Goal: Transaction & Acquisition: Purchase product/service

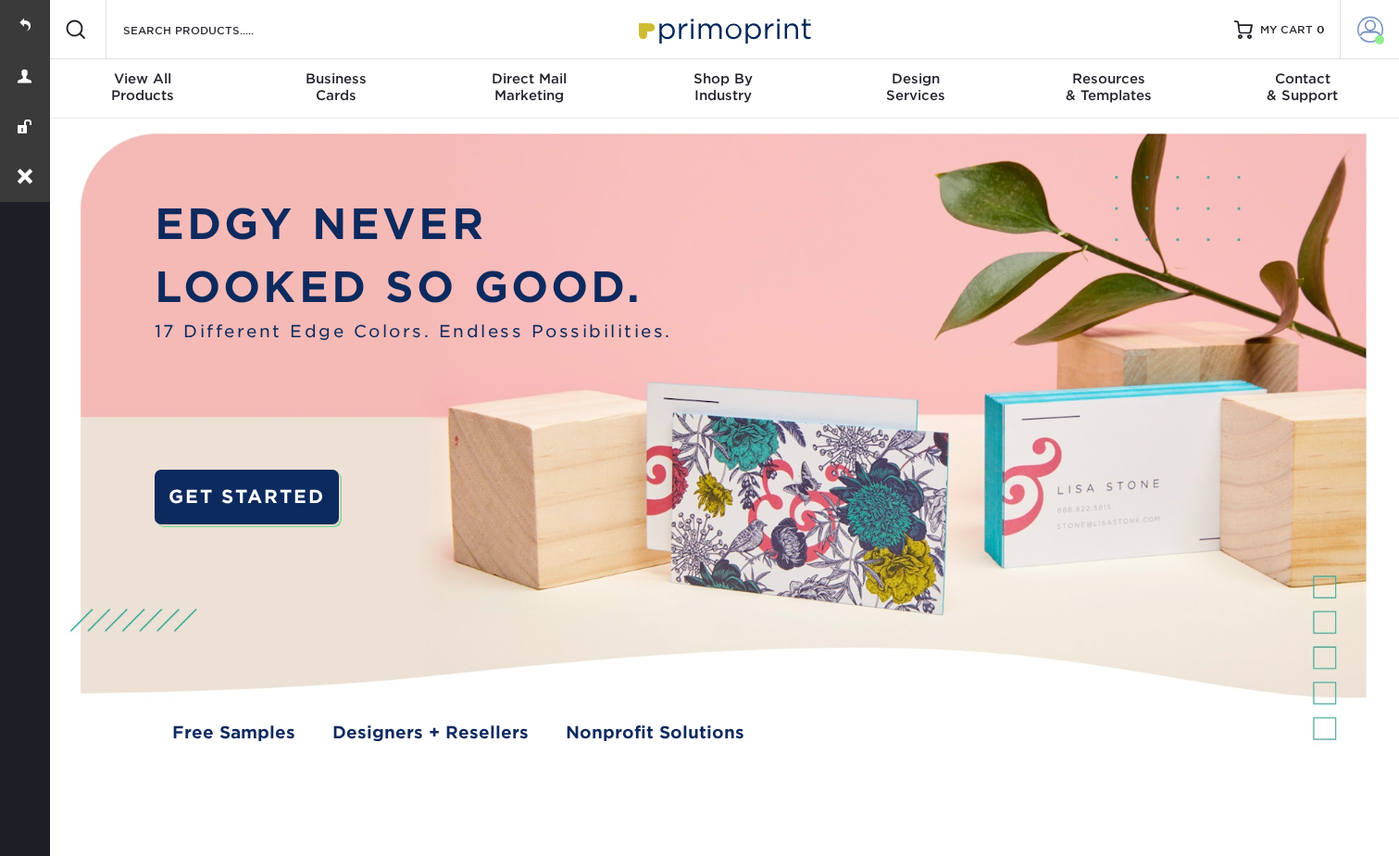
click at [1369, 24] on span at bounding box center [1371, 30] width 26 height 26
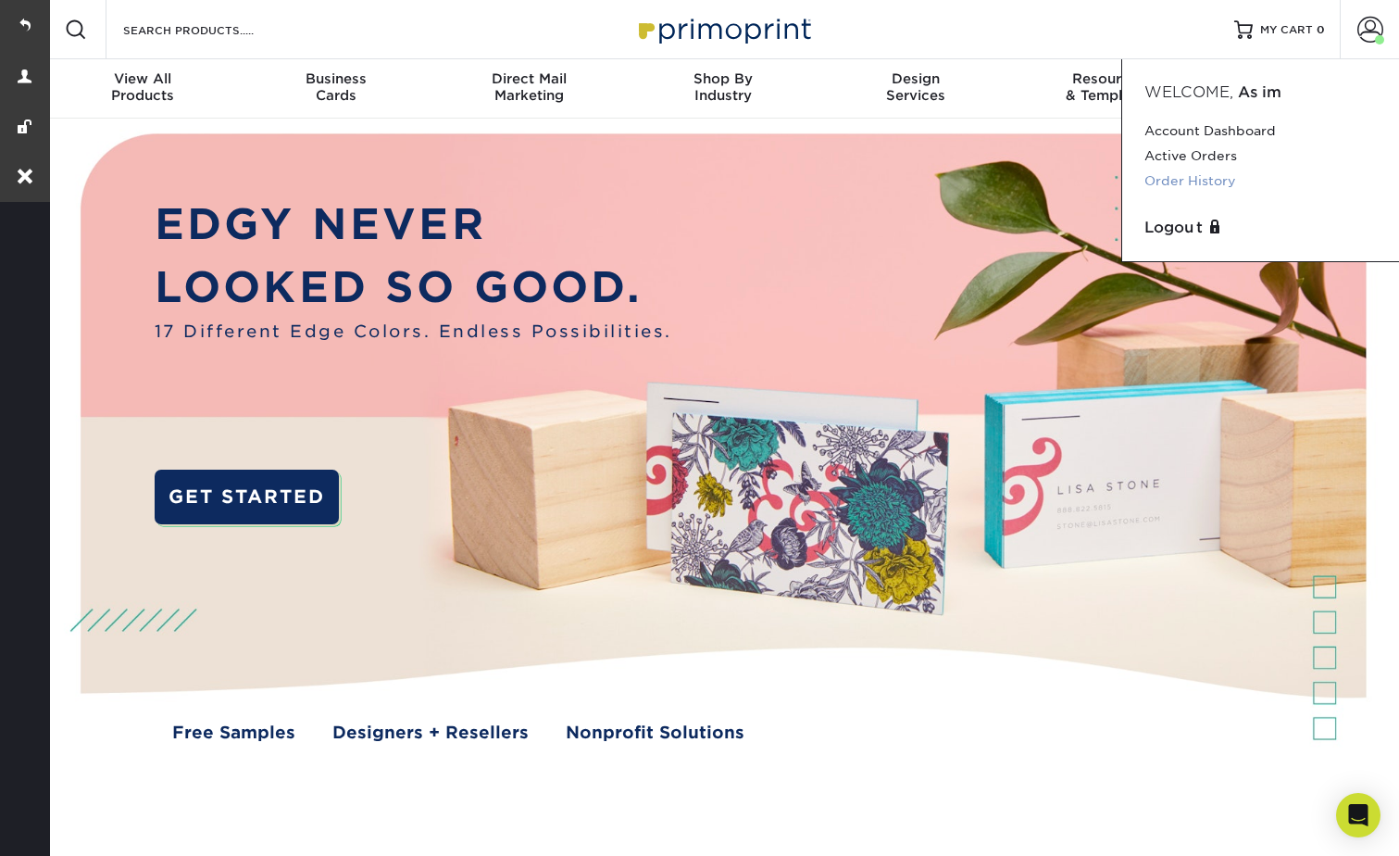
click at [1190, 184] on link "Order History" at bounding box center [1261, 181] width 232 height 25
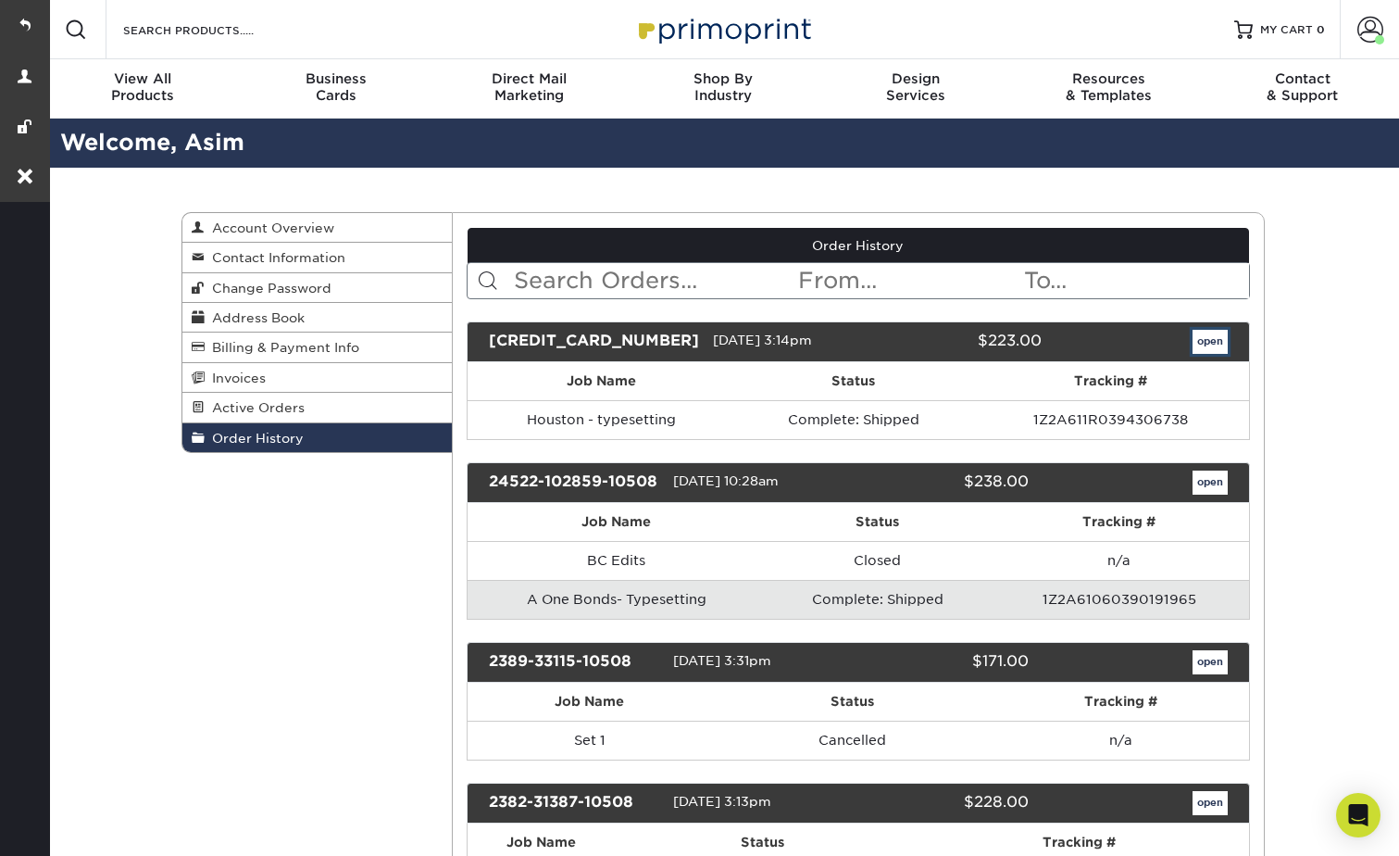
click at [1214, 341] on link "open" at bounding box center [1210, 342] width 35 height 24
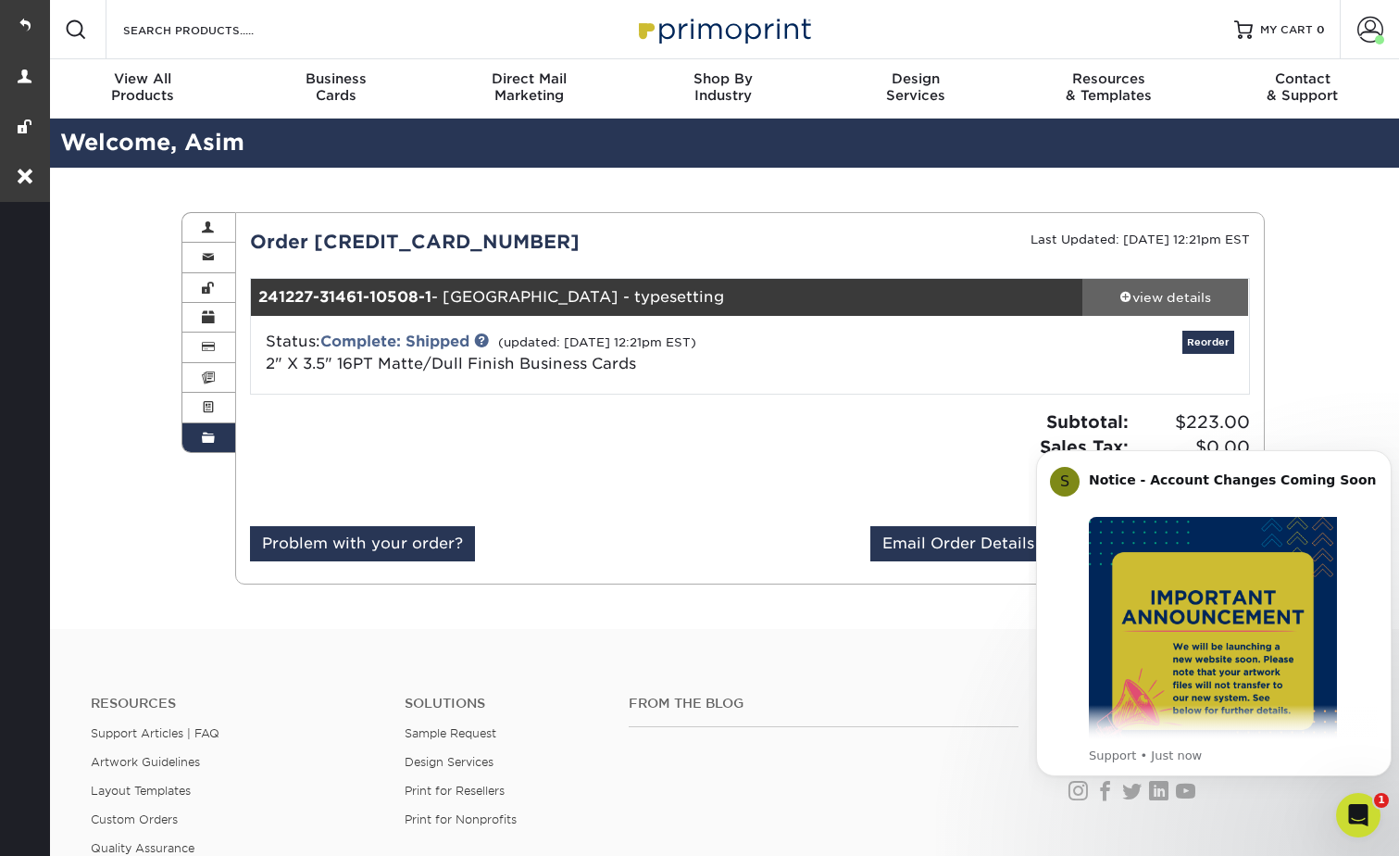
click at [1164, 296] on div "view details" at bounding box center [1166, 297] width 167 height 19
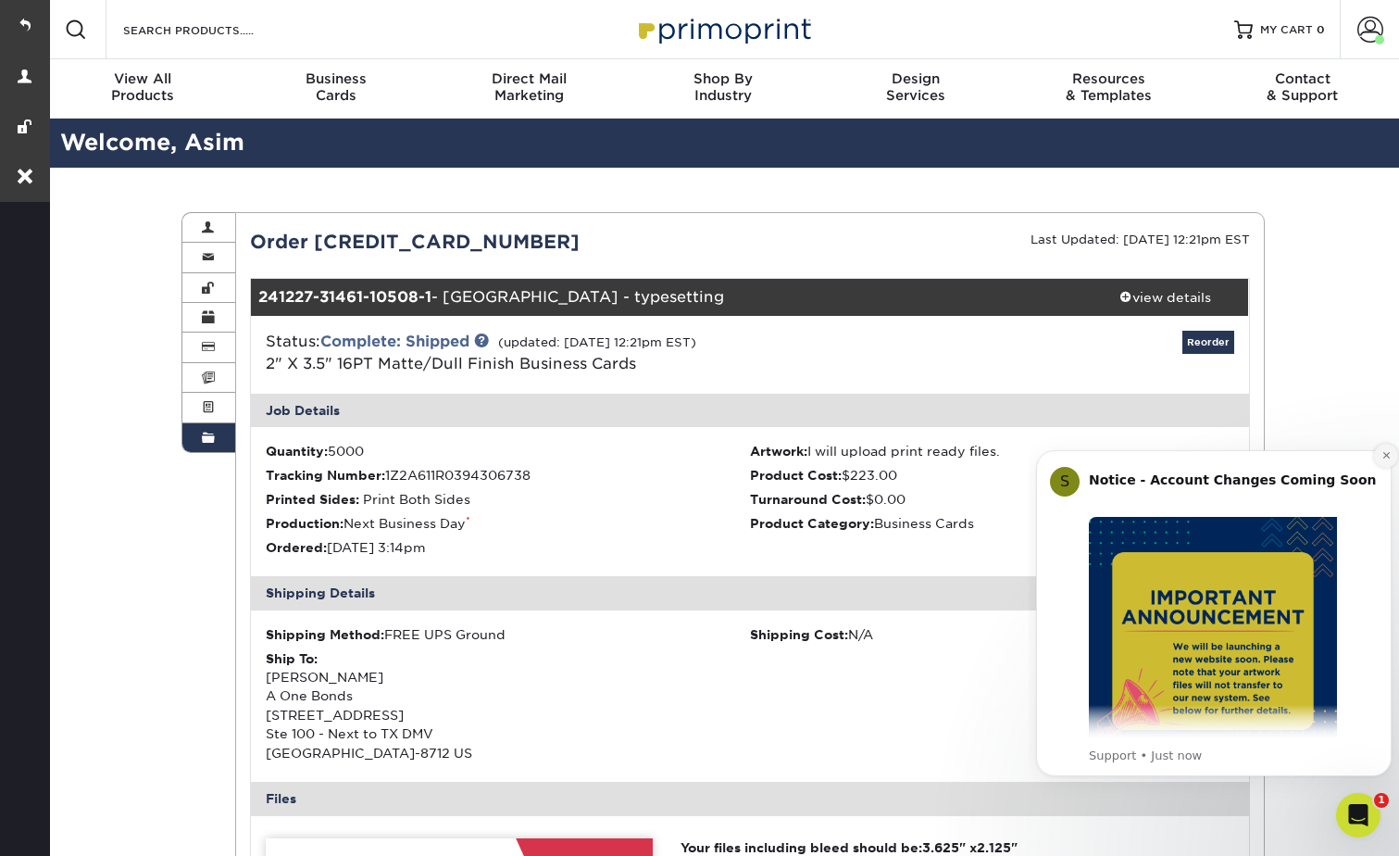
click at [1382, 455] on icon "Dismiss notification" at bounding box center [1387, 455] width 10 height 10
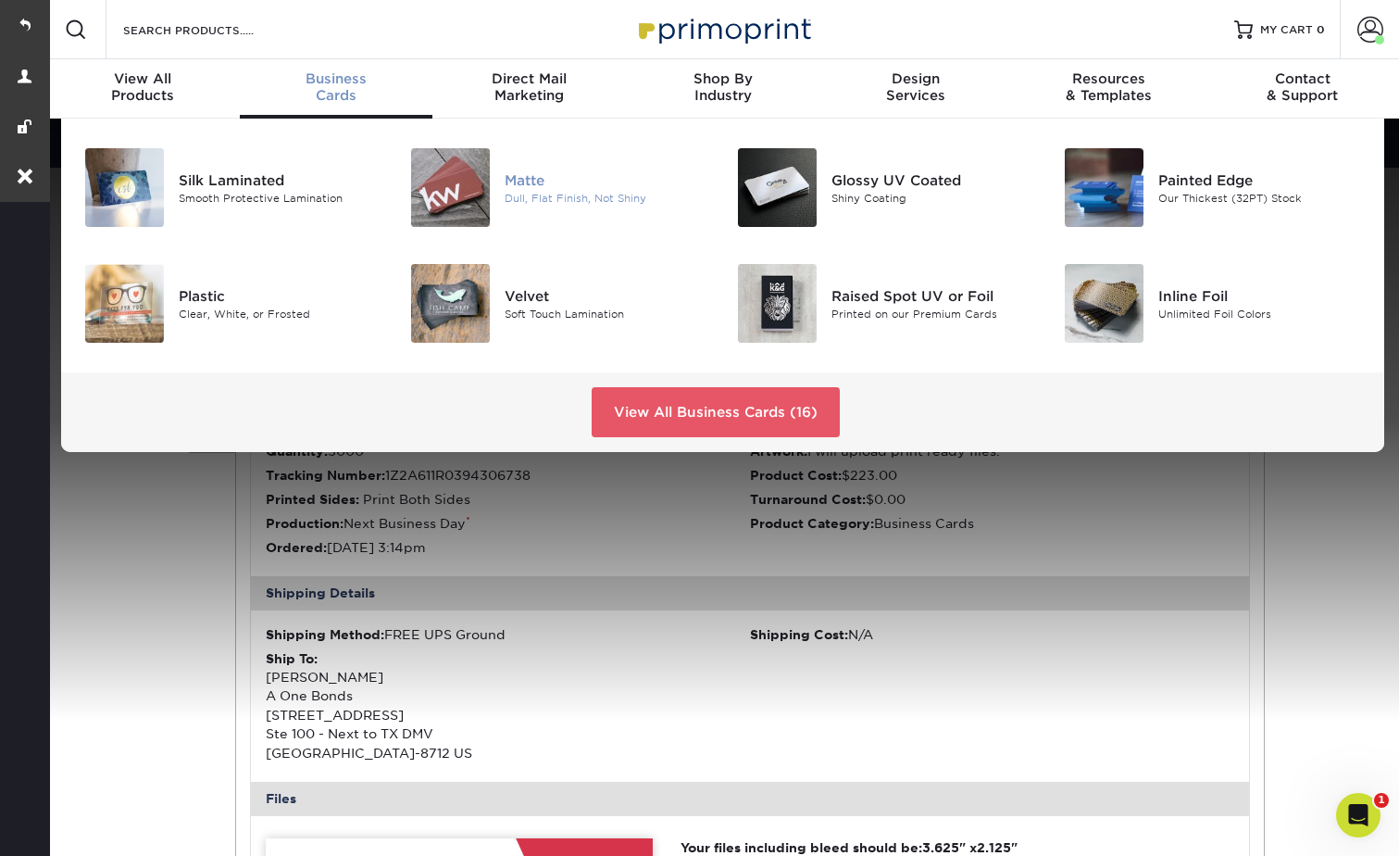
click at [524, 178] on div "Matte" at bounding box center [607, 179] width 204 height 20
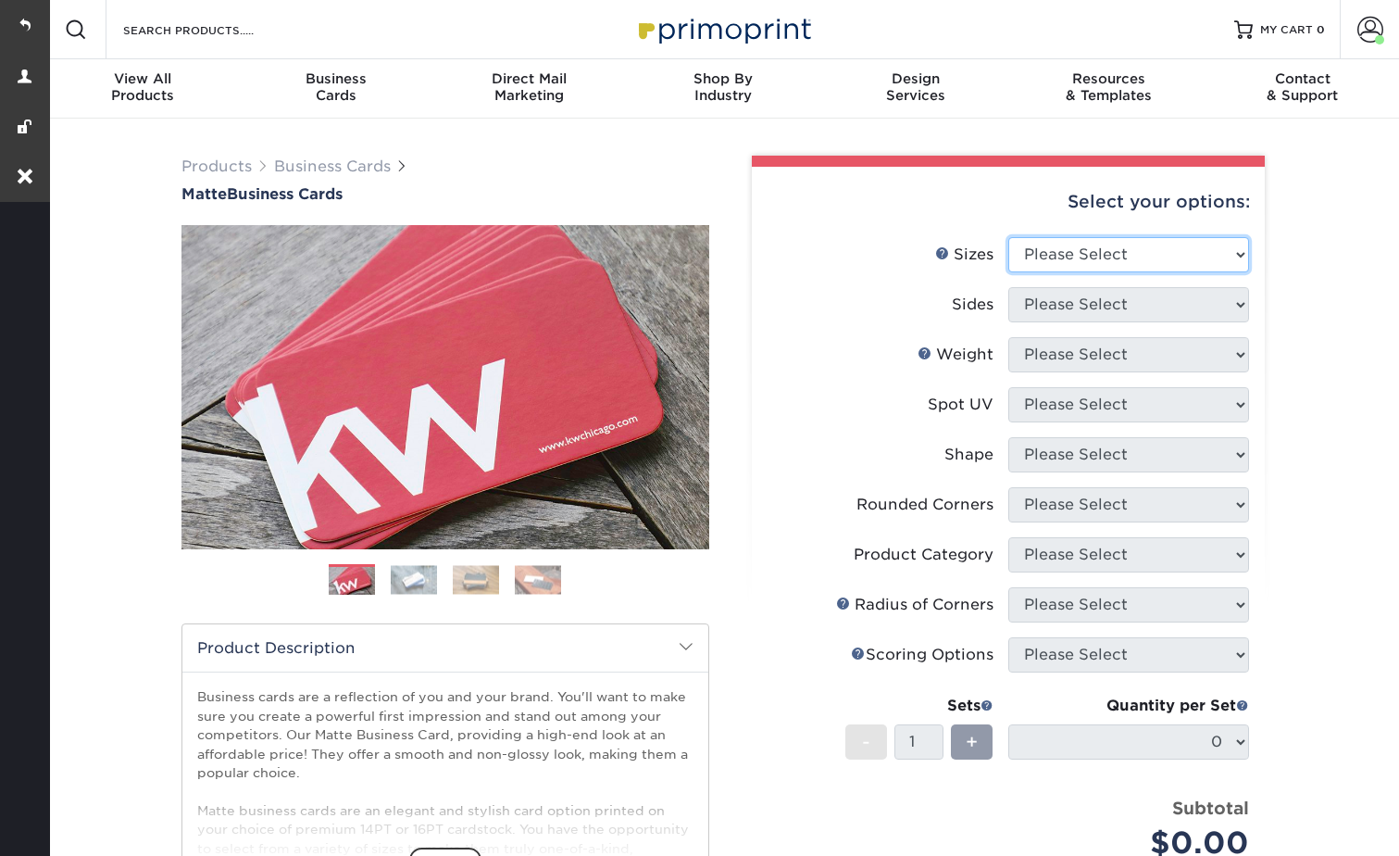
drag, startPoint x: 1050, startPoint y: 245, endPoint x: 1050, endPoint y: 271, distance: 25.9
click at [1050, 245] on select "Please Select 1.5" x 3.5" - Mini 1.75" x 3.5" - Mini 2" x 2" - Square 2" x 3" -…" at bounding box center [1129, 254] width 241 height 35
select select "2.00x3.50"
click at [1009, 237] on select "Please Select 1.5" x 3.5" - Mini 1.75" x 3.5" - Mini 2" x 2" - Square 2" x 3" -…" at bounding box center [1129, 254] width 241 height 35
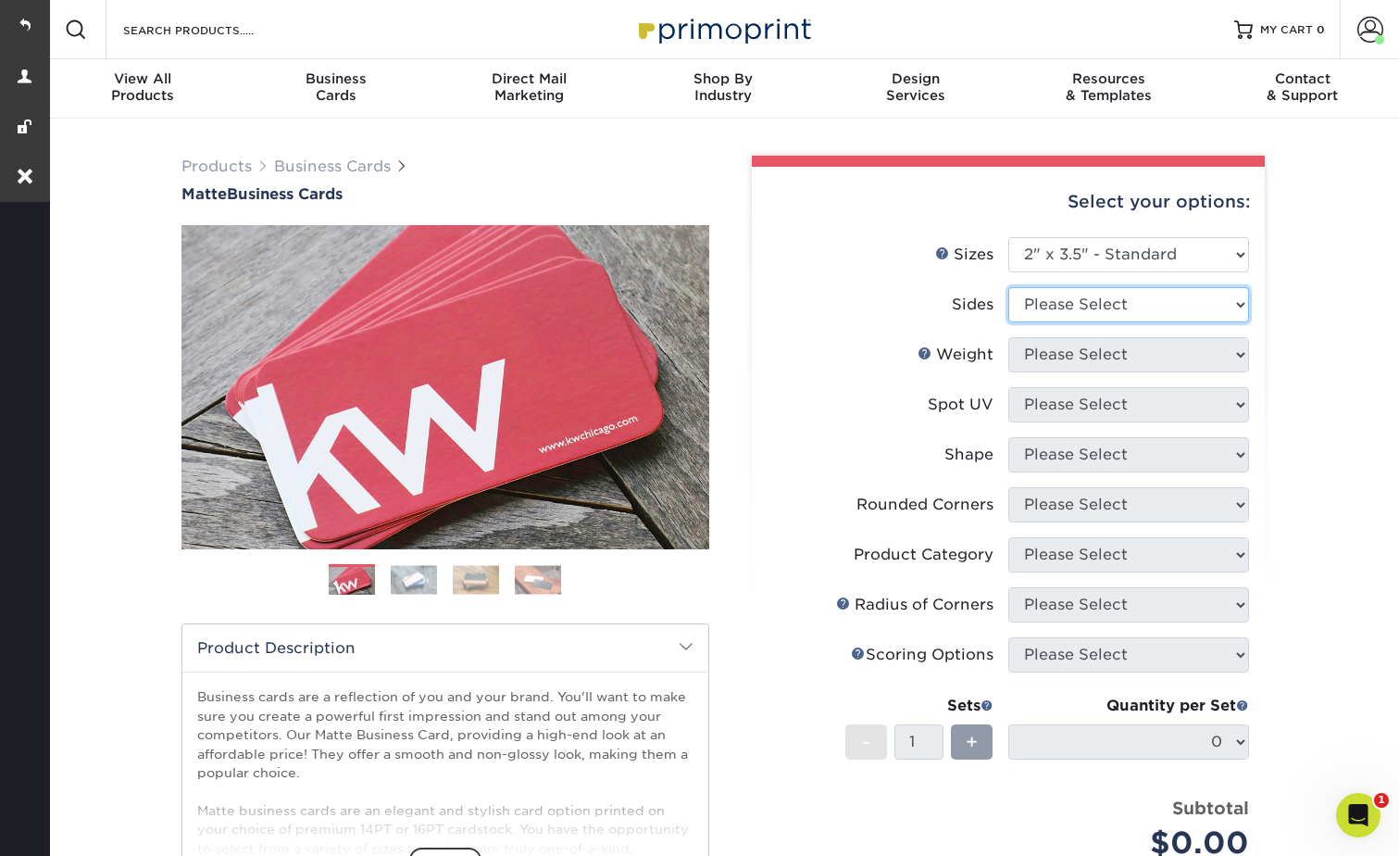
click at [1056, 309] on select "Please Select Print Both Sides Print Front Only" at bounding box center [1129, 304] width 241 height 35
select select "13abbda7-1d64-4f25-8bb2-c179b224825d"
click at [1009, 287] on select "Please Select Print Both Sides Print Front Only" at bounding box center [1129, 304] width 241 height 35
drag, startPoint x: 1047, startPoint y: 352, endPoint x: 1045, endPoint y: 374, distance: 22.3
click at [1047, 352] on select "Please Select 16PT 14PT" at bounding box center [1129, 354] width 241 height 35
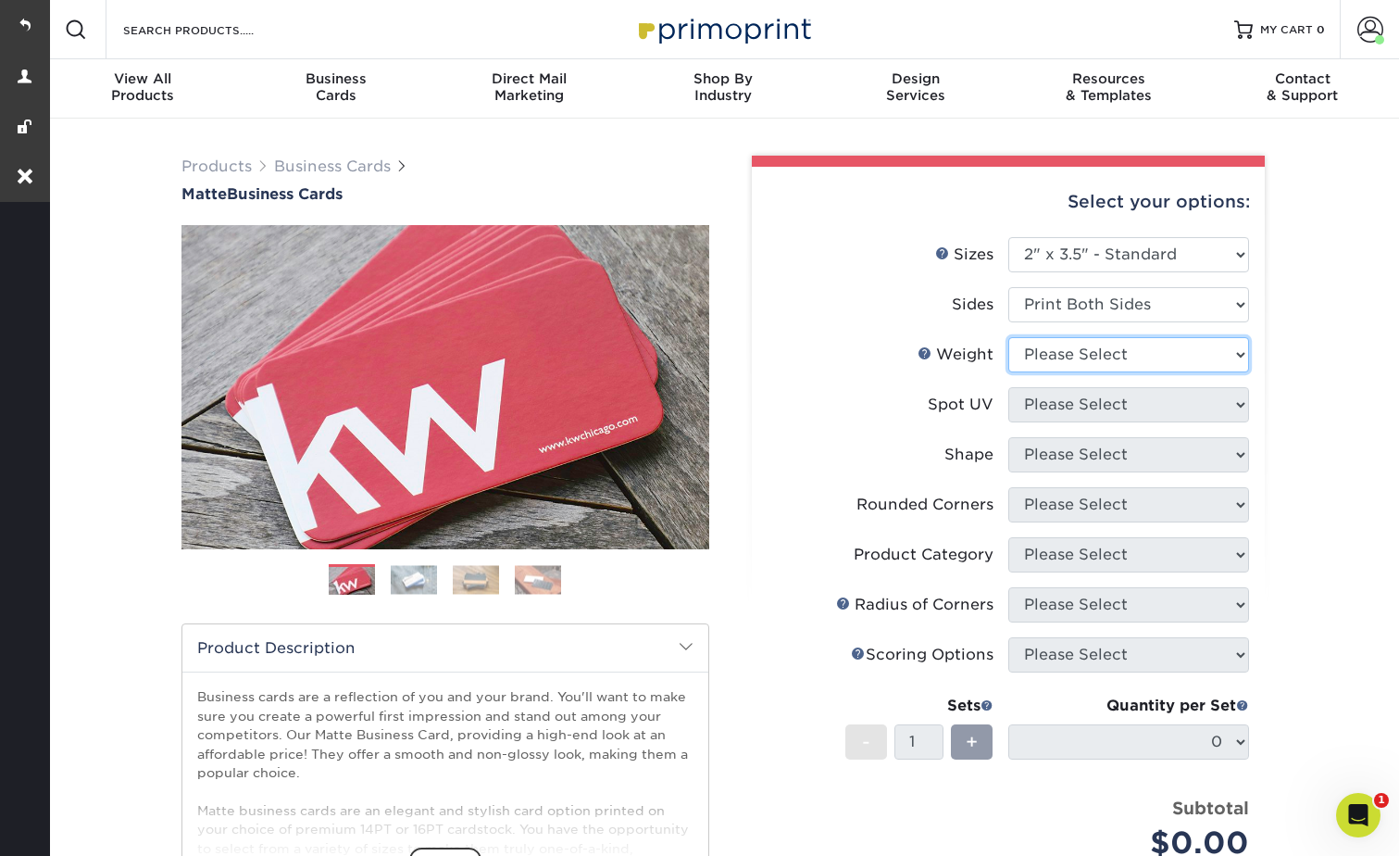
select select "16PT"
click at [1009, 337] on select "Please Select 16PT 14PT" at bounding box center [1129, 354] width 241 height 35
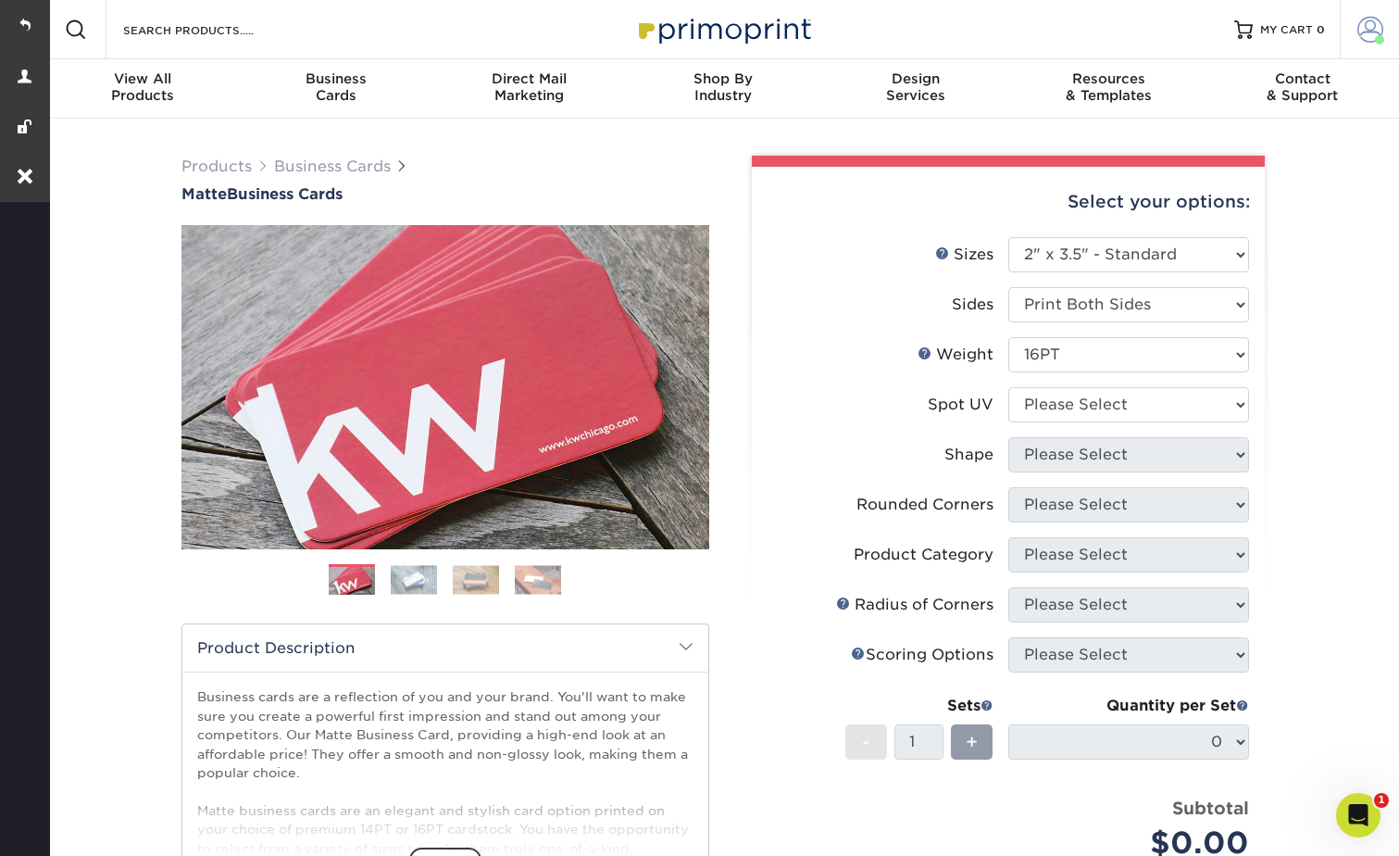
click at [1364, 19] on span at bounding box center [1371, 30] width 26 height 26
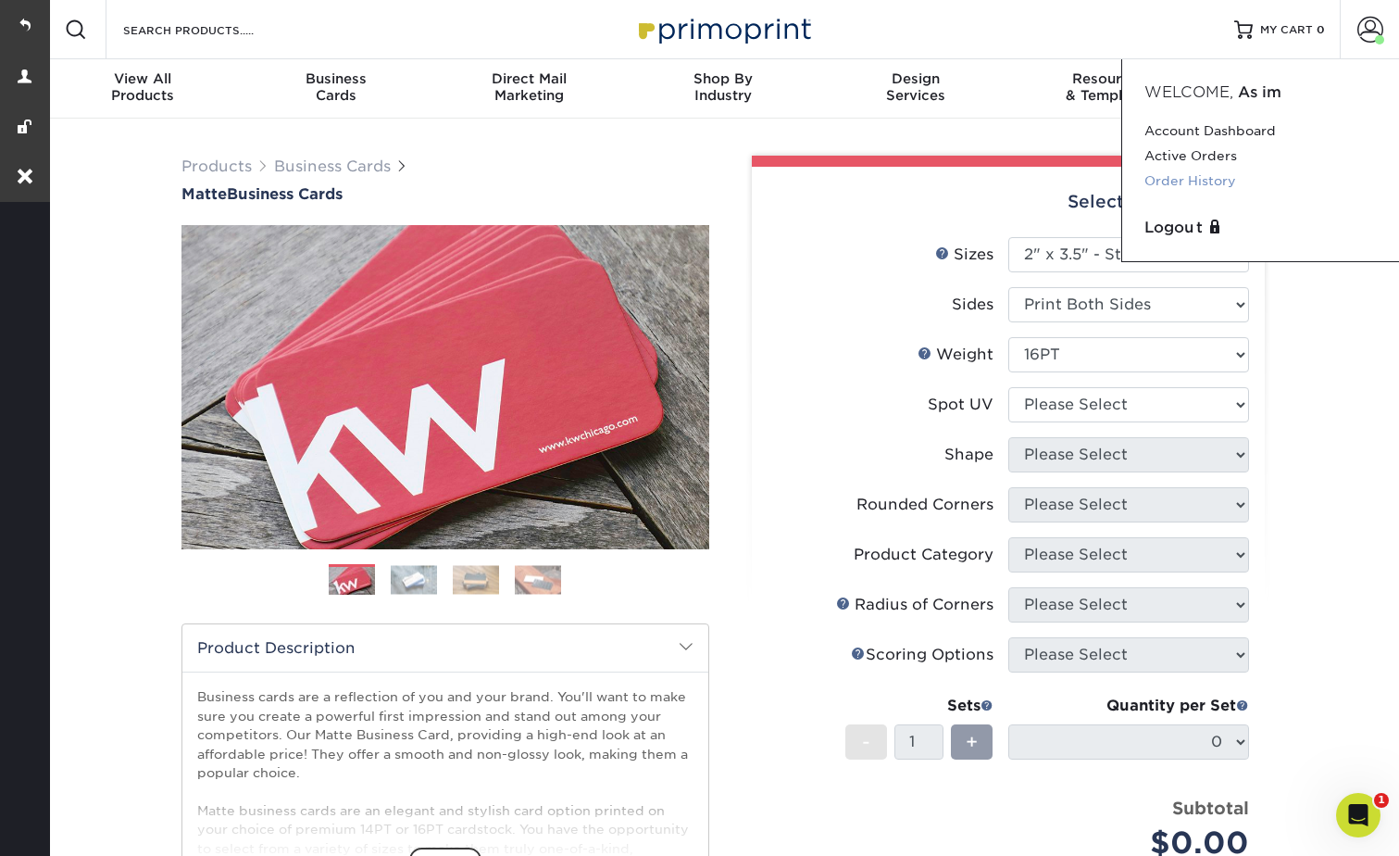
click at [1181, 186] on link "Order History" at bounding box center [1261, 181] width 232 height 25
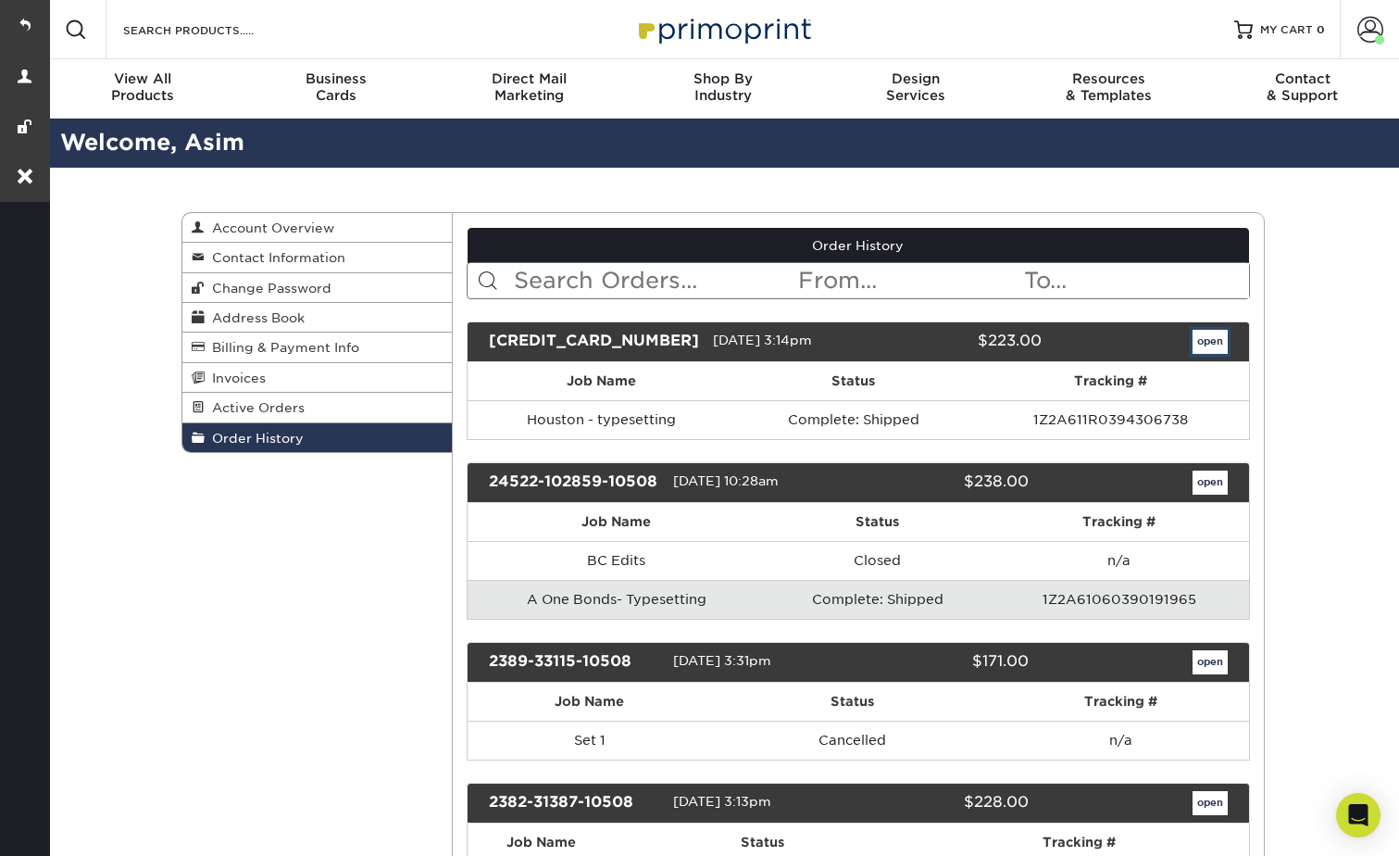
click at [1213, 351] on link "open" at bounding box center [1210, 342] width 35 height 24
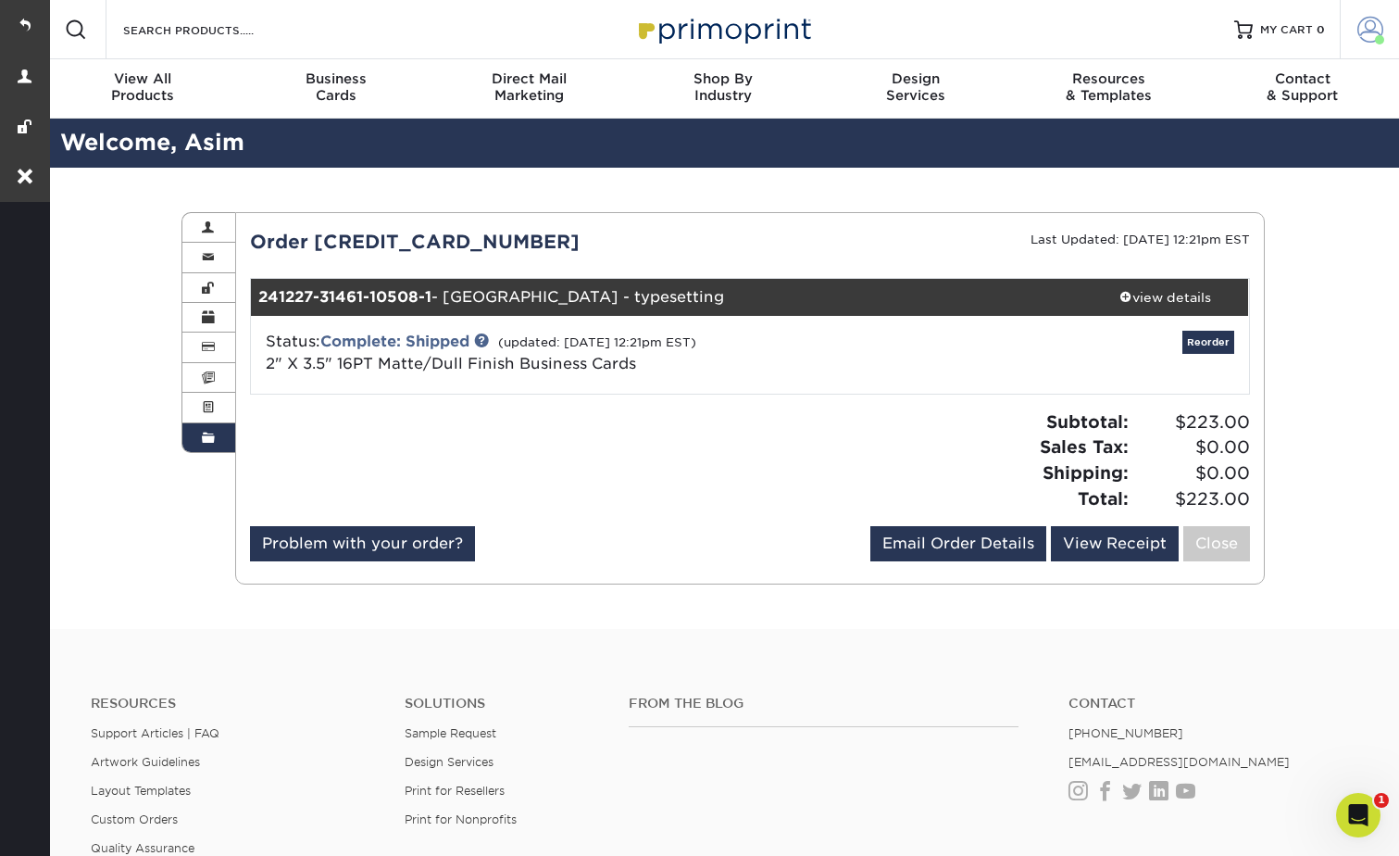
click at [1360, 27] on span at bounding box center [1371, 30] width 26 height 26
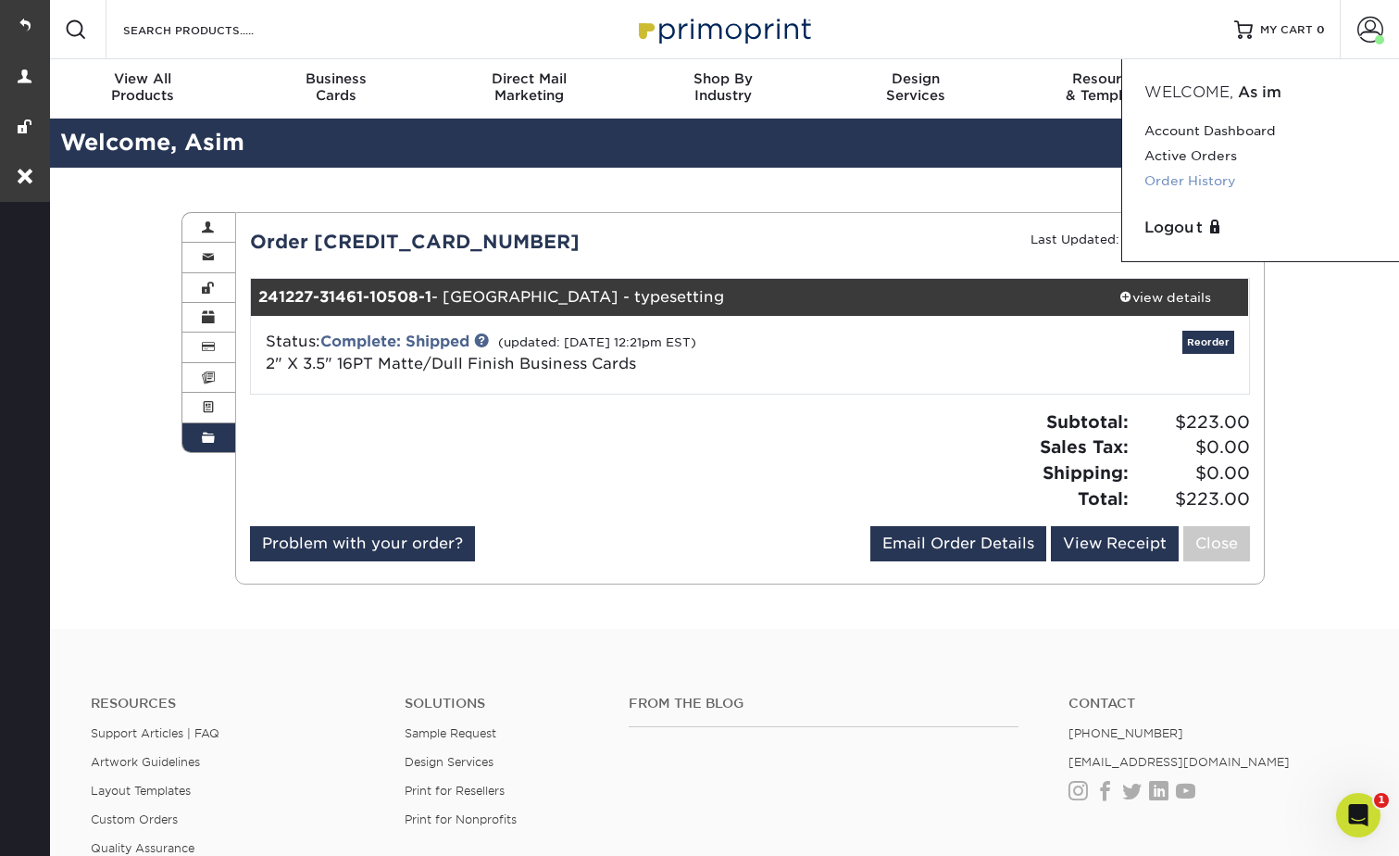
click at [1192, 185] on link "Order History" at bounding box center [1261, 181] width 232 height 25
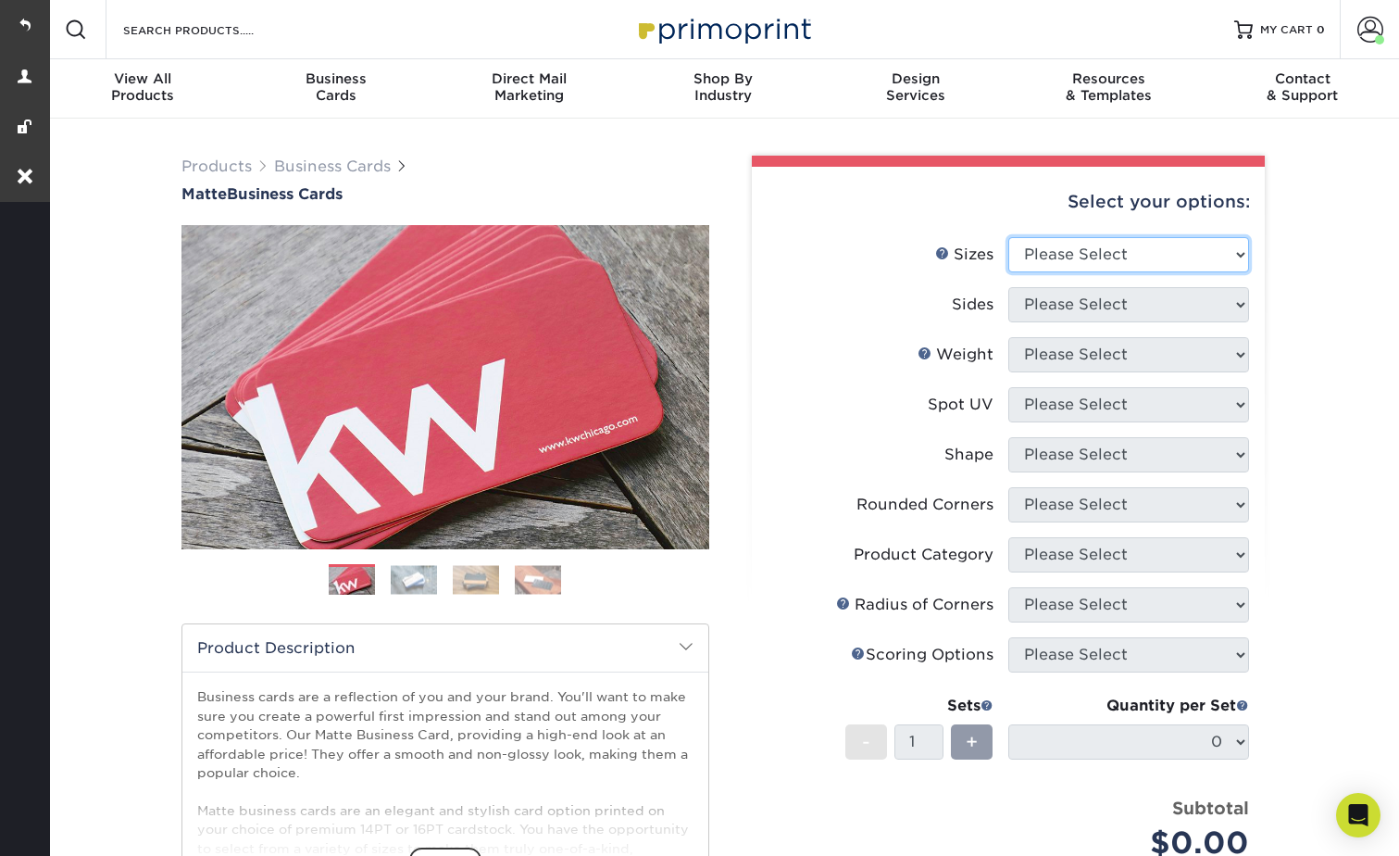
drag, startPoint x: 1061, startPoint y: 244, endPoint x: 1062, endPoint y: 269, distance: 25.1
click at [1061, 244] on select "Please Select 1.5" x 3.5" - Mini 1.75" x 3.5" - Mini 2" x 2" - Square 2" x 3" -…" at bounding box center [1129, 254] width 241 height 35
select select "2.00x3.50"
click at [1009, 237] on select "Please Select 1.5" x 3.5" - Mini 1.75" x 3.5" - Mini 2" x 2" - Square 2" x 3" -…" at bounding box center [1129, 254] width 241 height 35
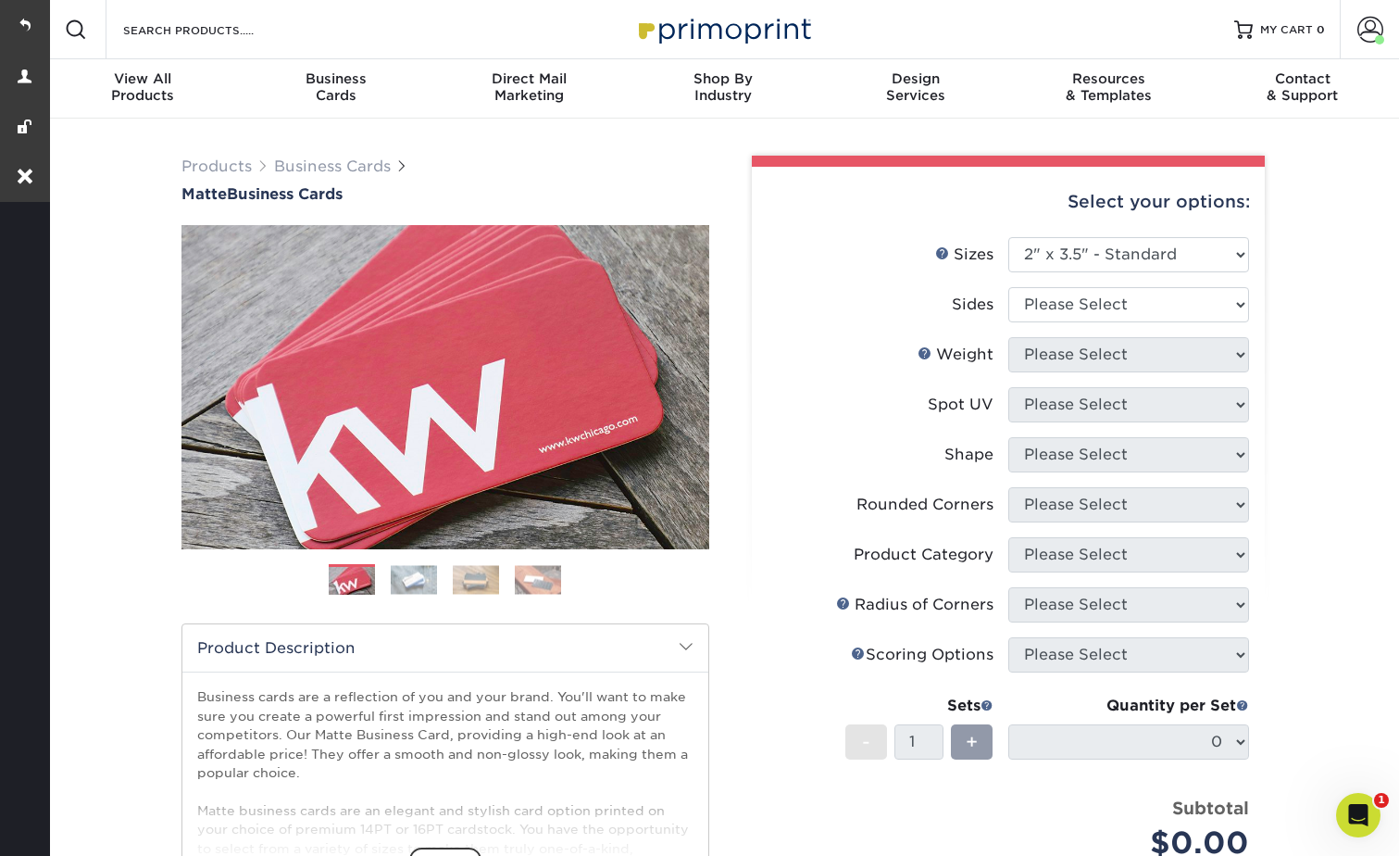
click at [1045, 280] on li "Sizes Help Sizes Please Select 1.5" x 3.5" - Mini 1.75" x 3.5" - Mini 2" x 2" -…" at bounding box center [1009, 262] width 482 height 50
click at [1048, 301] on select "Please Select Print Both Sides Print Front Only" at bounding box center [1129, 304] width 241 height 35
click at [1039, 303] on select "Please Select Print Both Sides Print Front Only" at bounding box center [1129, 304] width 241 height 35
click at [1051, 313] on select "Please Select Print Both Sides Print Front Only" at bounding box center [1129, 304] width 241 height 35
select select "13abbda7-1d64-4f25-8bb2-c179b224825d"
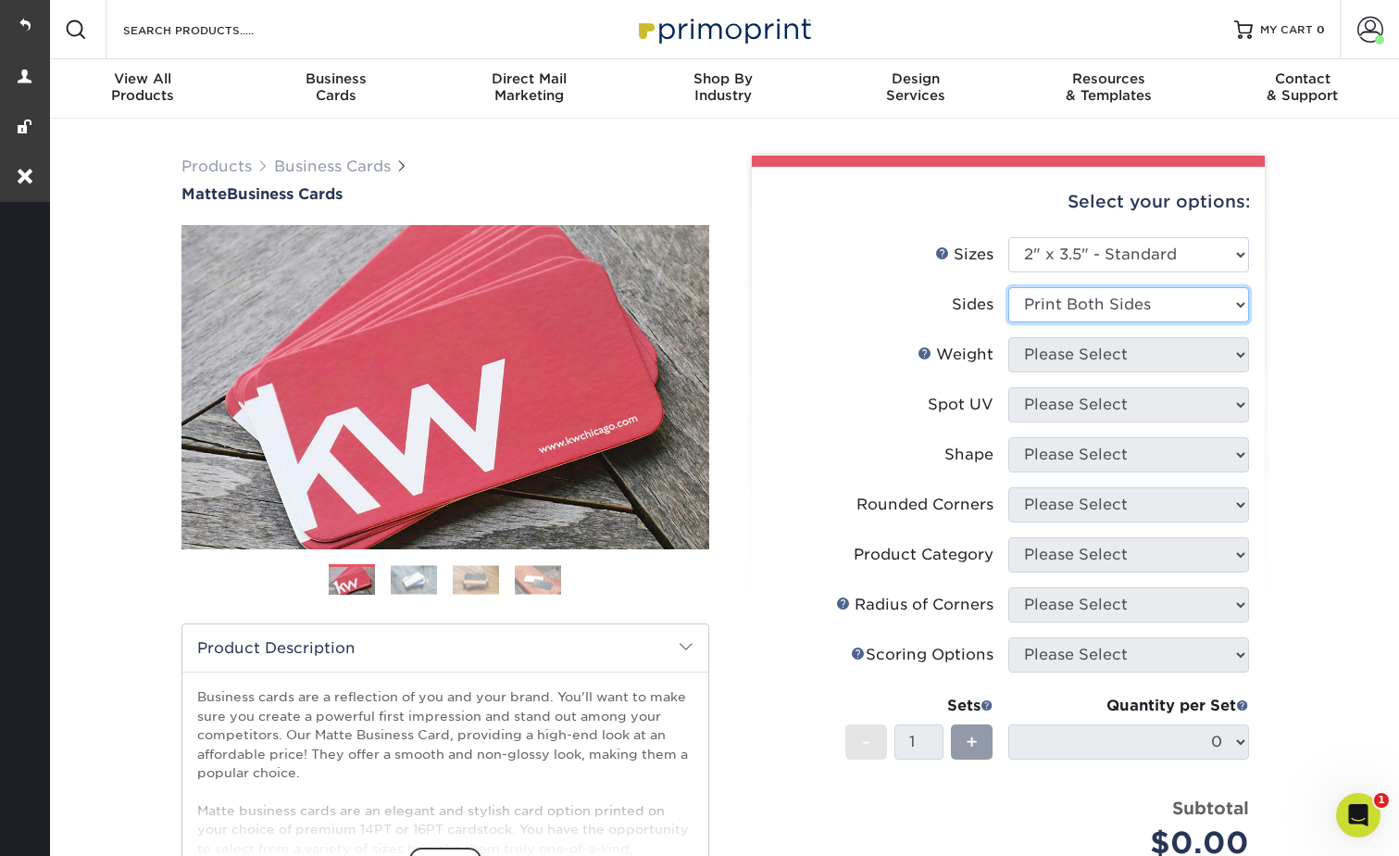
click at [1009, 287] on select "Please Select Print Both Sides Print Front Only" at bounding box center [1129, 304] width 241 height 35
drag, startPoint x: 1053, startPoint y: 355, endPoint x: 1056, endPoint y: 374, distance: 19.6
click at [1053, 355] on select "Please Select 16PT 14PT" at bounding box center [1129, 354] width 241 height 35
select select "16PT"
click at [1009, 337] on select "Please Select 16PT 14PT" at bounding box center [1129, 354] width 241 height 35
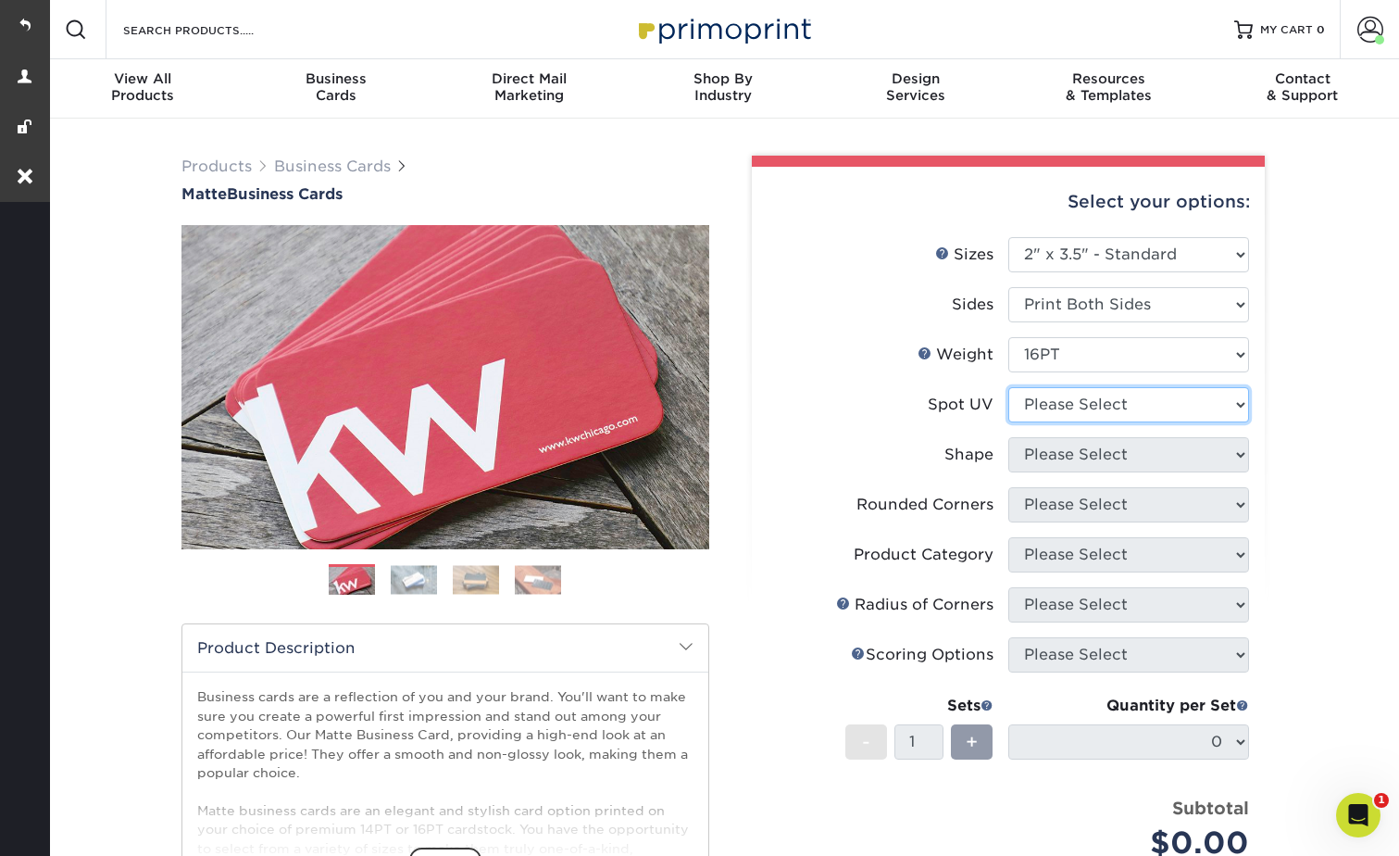
drag, startPoint x: 1044, startPoint y: 404, endPoint x: 1043, endPoint y: 422, distance: 18.5
click at [1044, 404] on select "Please Select No Spot UV Front and Back (Both Sides) Front Only Back Only" at bounding box center [1129, 404] width 241 height 35
select select "3"
click at [1009, 387] on select "Please Select No Spot UV Front and Back (Both Sides) Front Only Back Only" at bounding box center [1129, 404] width 241 height 35
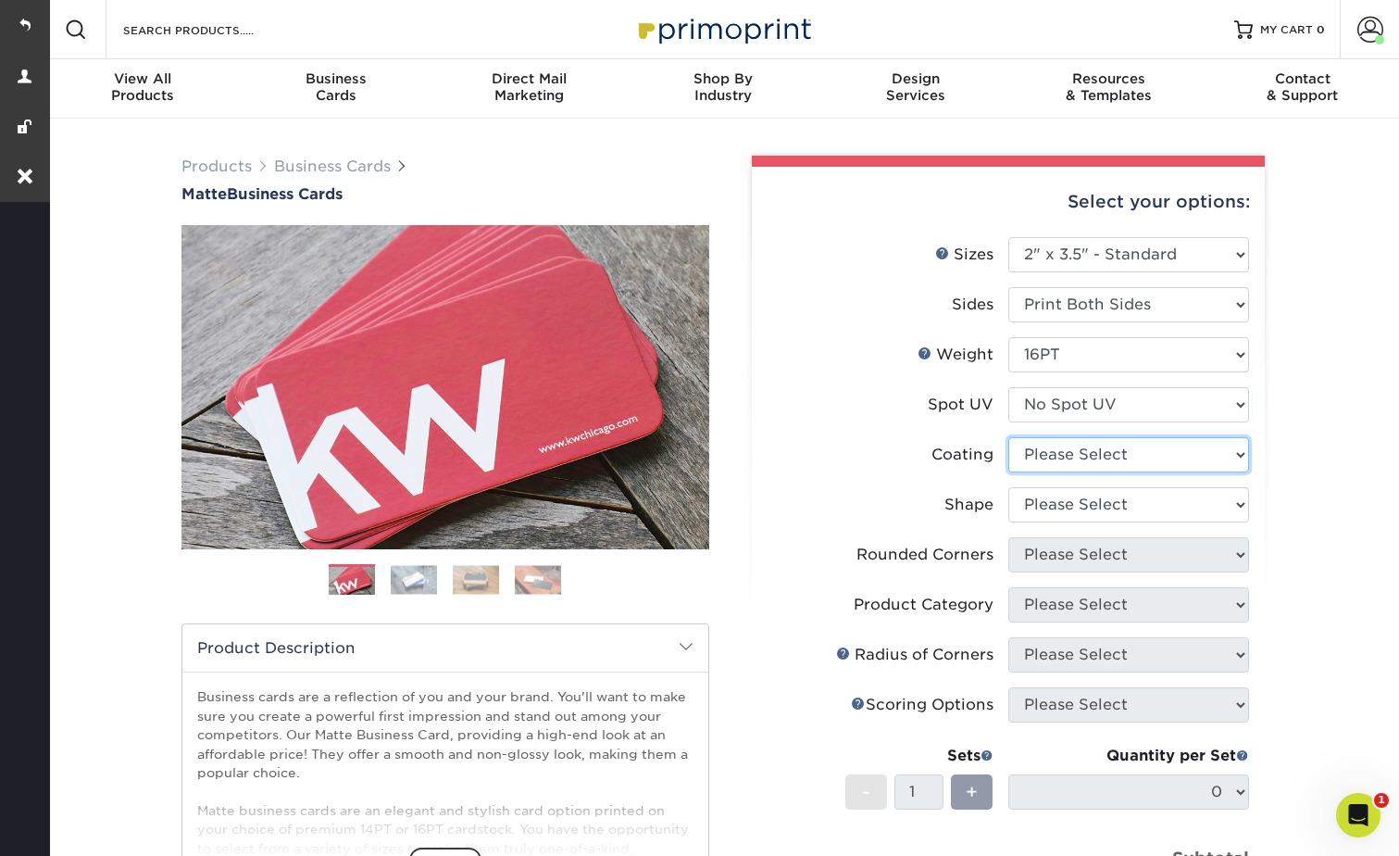
drag, startPoint x: 1029, startPoint y: 449, endPoint x: 1033, endPoint y: 458, distance: 10.0
click at [1029, 449] on select at bounding box center [1129, 454] width 241 height 35
select select "121bb7b5-3b4d-429f-bd8d-bbf80e953313"
click at [1009, 437] on select at bounding box center [1129, 454] width 241 height 35
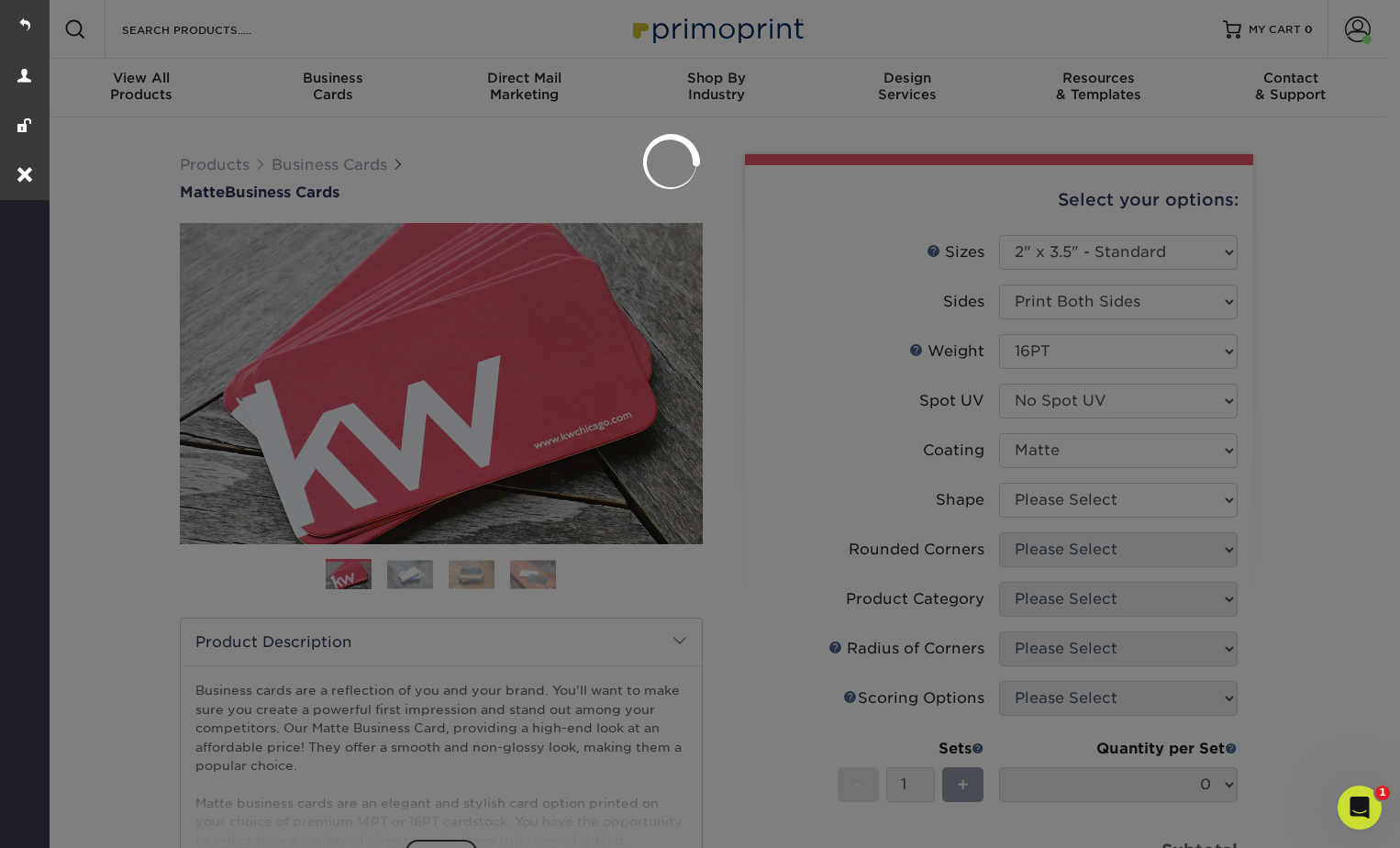
click at [1032, 503] on div at bounding box center [700, 424] width 1400 height 848
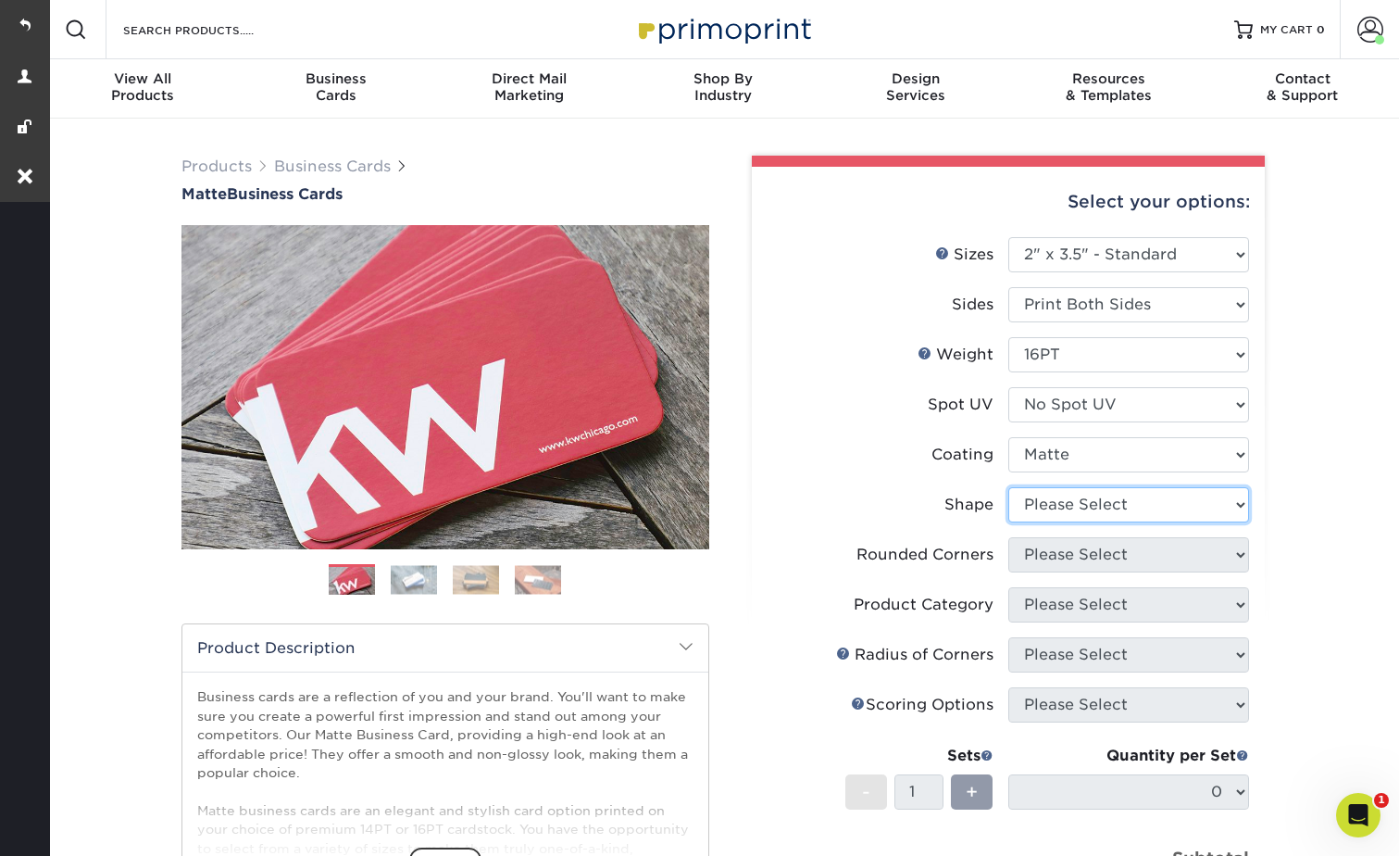
drag, startPoint x: 1067, startPoint y: 501, endPoint x: 1069, endPoint y: 520, distance: 18.6
click at [1067, 501] on select "Please Select Standard Oval" at bounding box center [1129, 504] width 241 height 35
select select "standard"
click at [1009, 487] on select "Please Select Standard Oval" at bounding box center [1129, 504] width 241 height 35
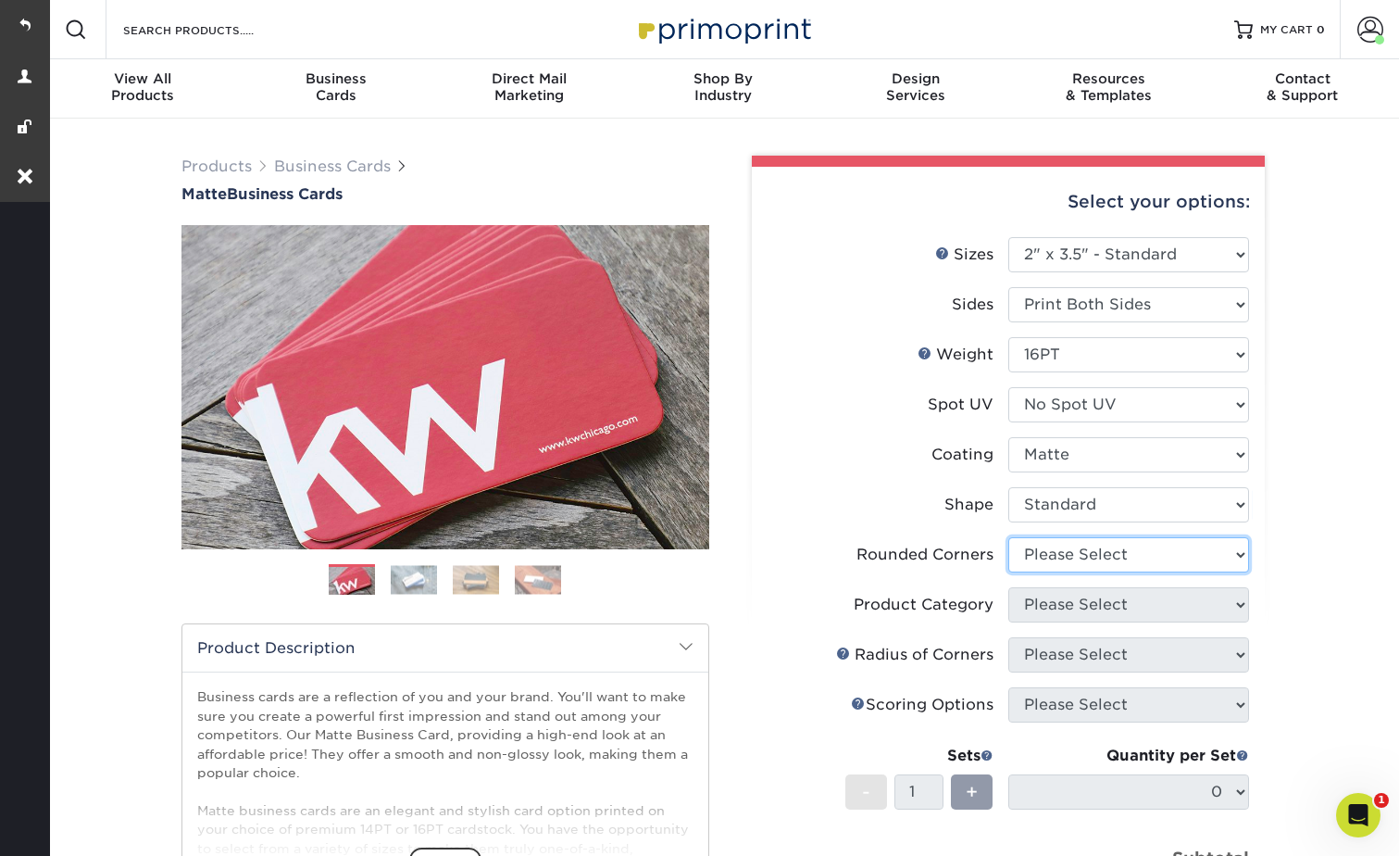
drag, startPoint x: 1038, startPoint y: 551, endPoint x: 1046, endPoint y: 575, distance: 25.2
click at [1038, 551] on select "Please Select Yes - Round 2 Corners Yes - Round 4 Corners No" at bounding box center [1129, 554] width 241 height 35
select select "0"
click at [1009, 537] on select "Please Select Yes - Round 2 Corners Yes - Round 4 Corners No" at bounding box center [1129, 554] width 241 height 35
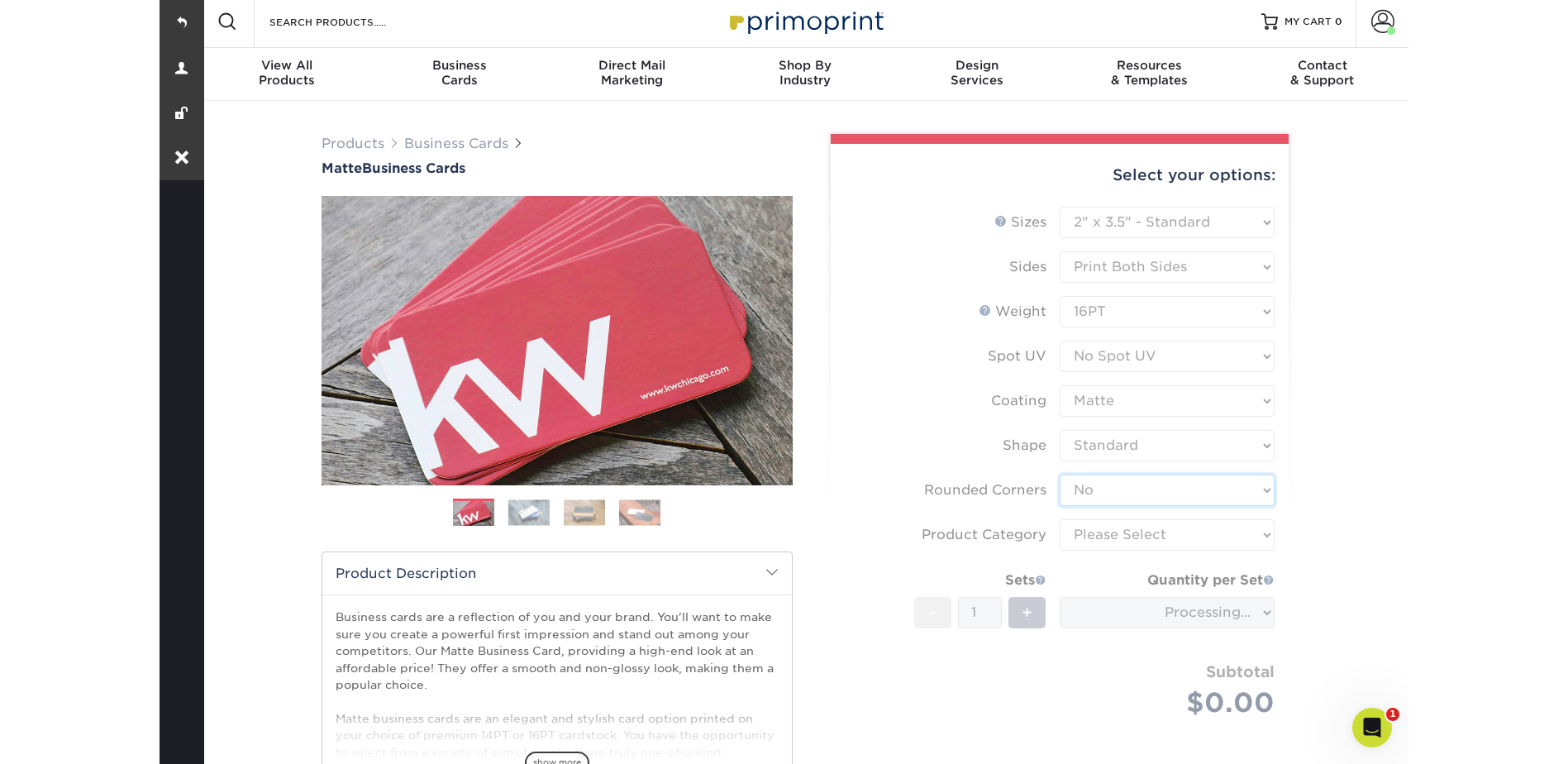
scroll to position [330, 0]
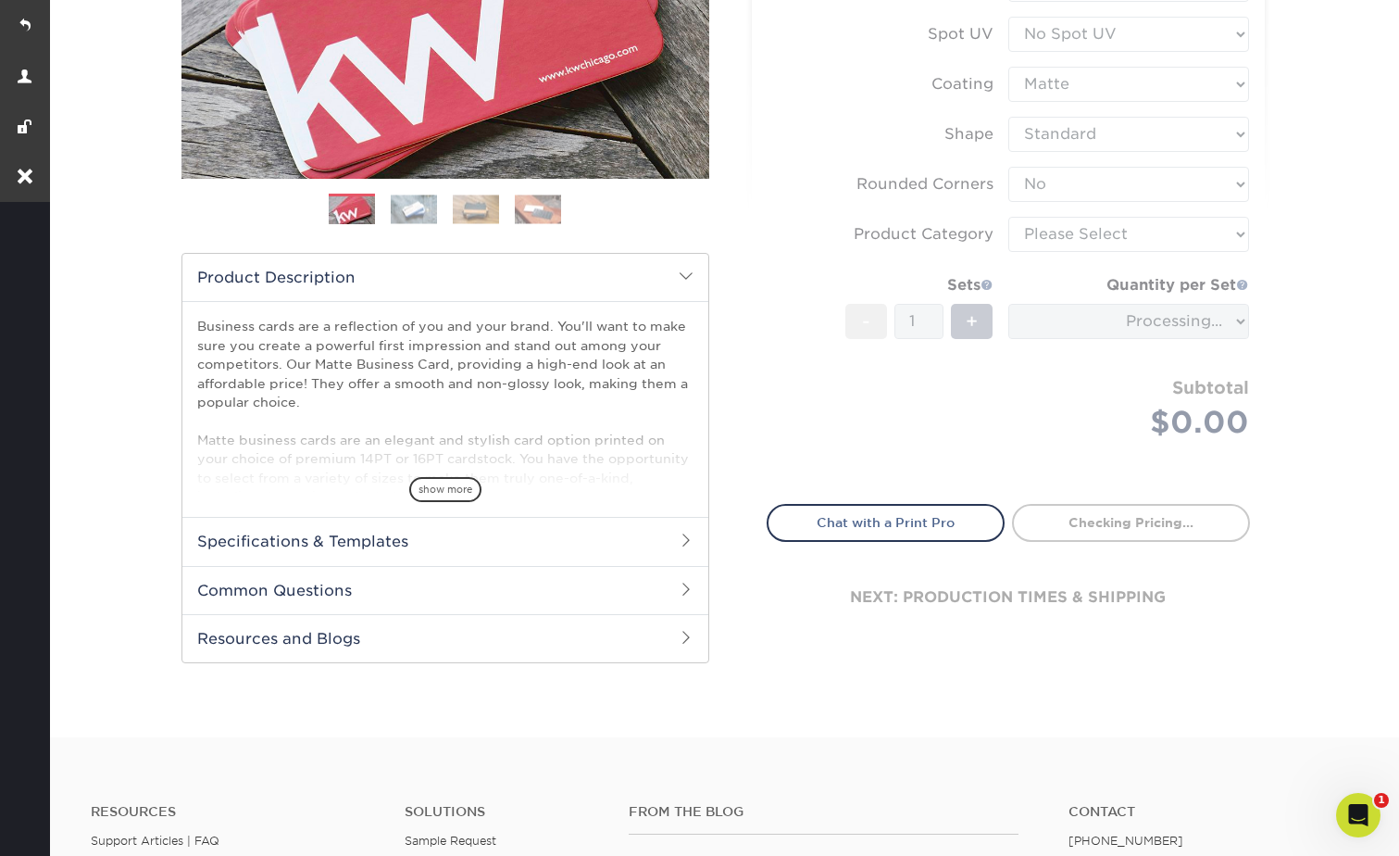
click at [1047, 232] on form "Sizes Help Sizes Please Select 1.5" x 3.5" - Mini 1.75" x 3.5" - Mini 2" x 2" -…" at bounding box center [1008, 175] width 483 height 616
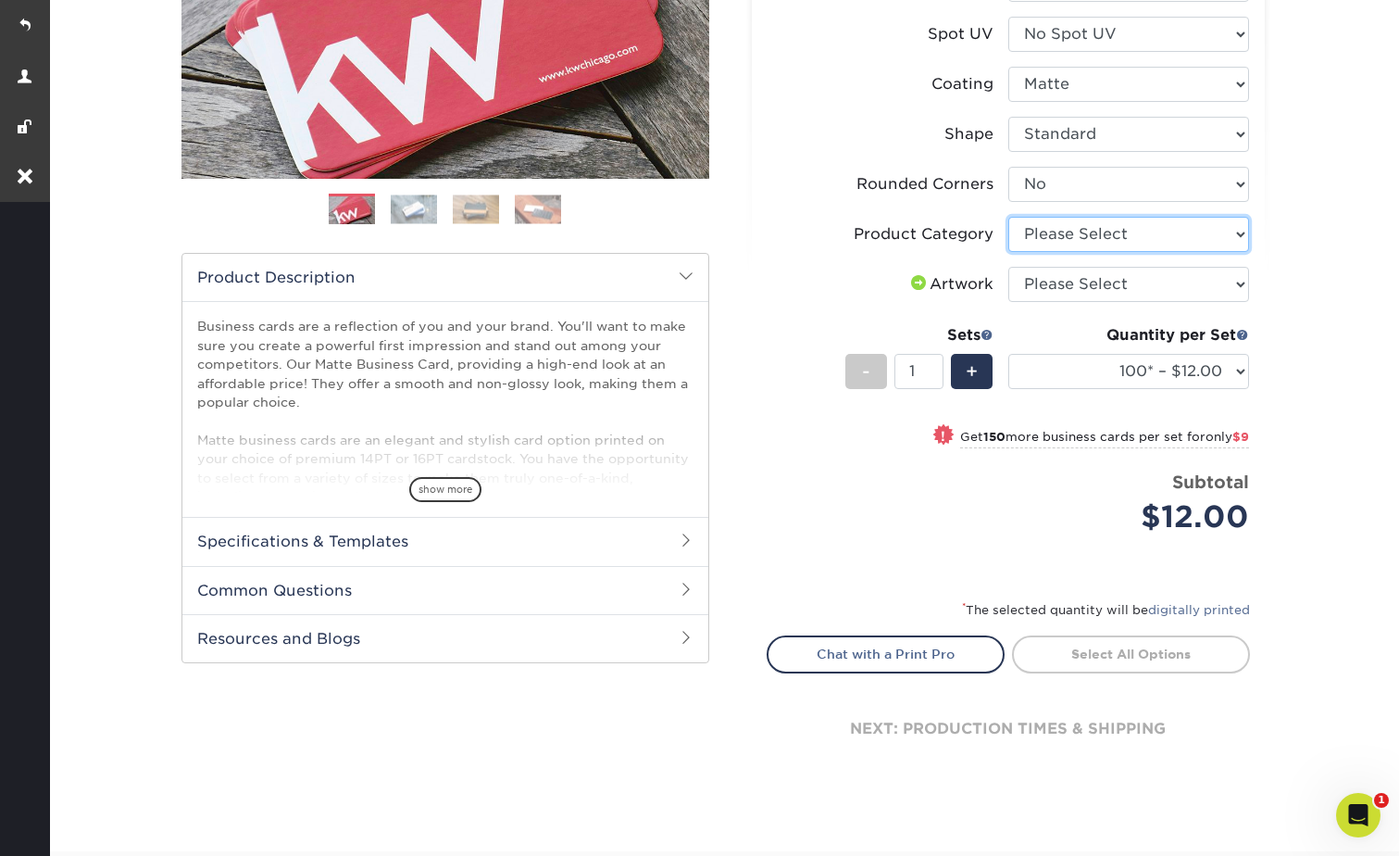
click at [1045, 232] on select "Please Select Business Cards" at bounding box center [1129, 234] width 241 height 35
select select "3b5148f1-0588-4f88-a218-97bcfdce65c1"
click at [1009, 217] on select "Please Select Business Cards" at bounding box center [1129, 234] width 241 height 35
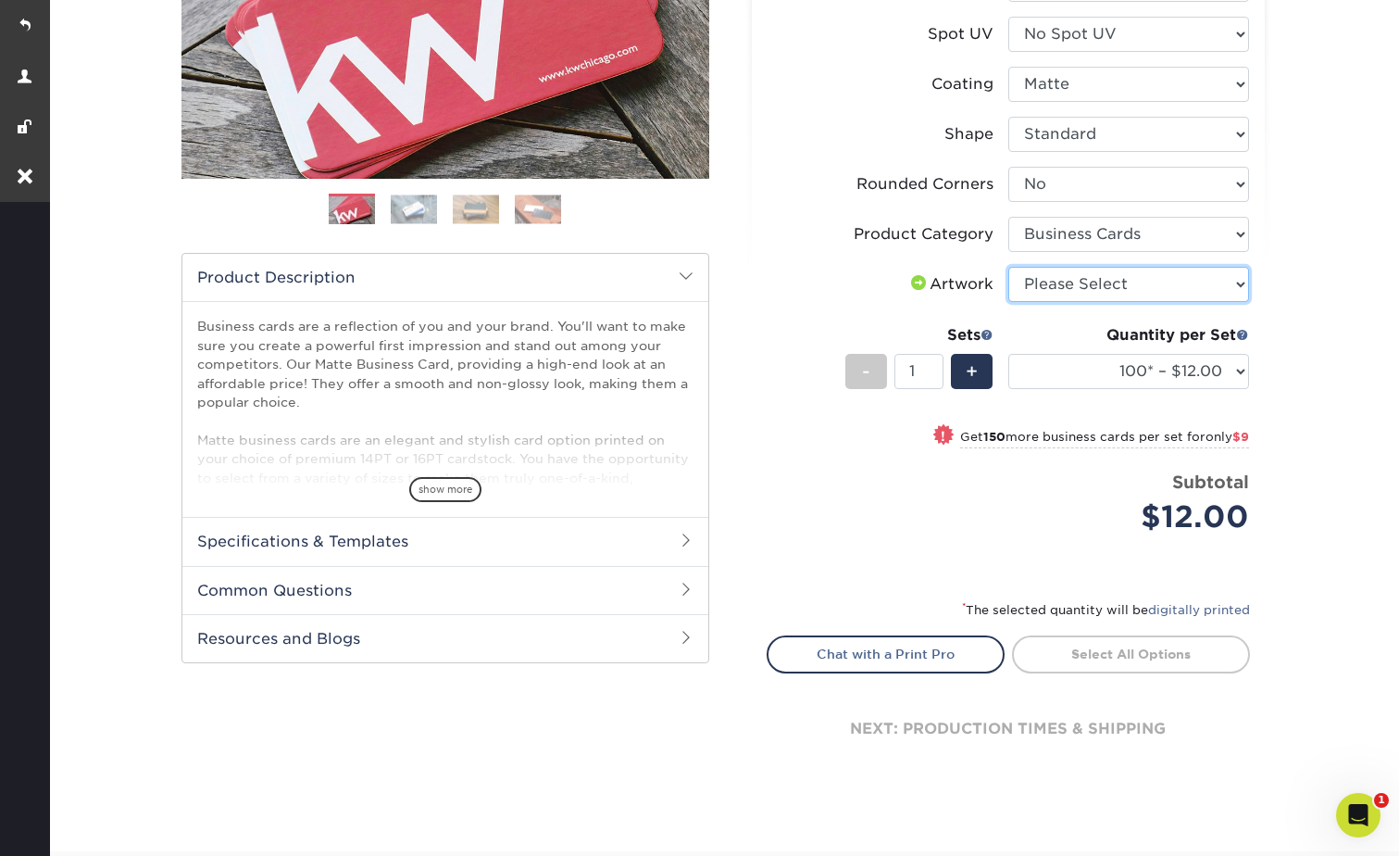
click at [1041, 282] on select "Please Select I will upload files I need a design - $100" at bounding box center [1129, 284] width 241 height 35
select select "upload"
click at [1009, 267] on select "Please Select I will upload files I need a design - $100" at bounding box center [1129, 284] width 241 height 35
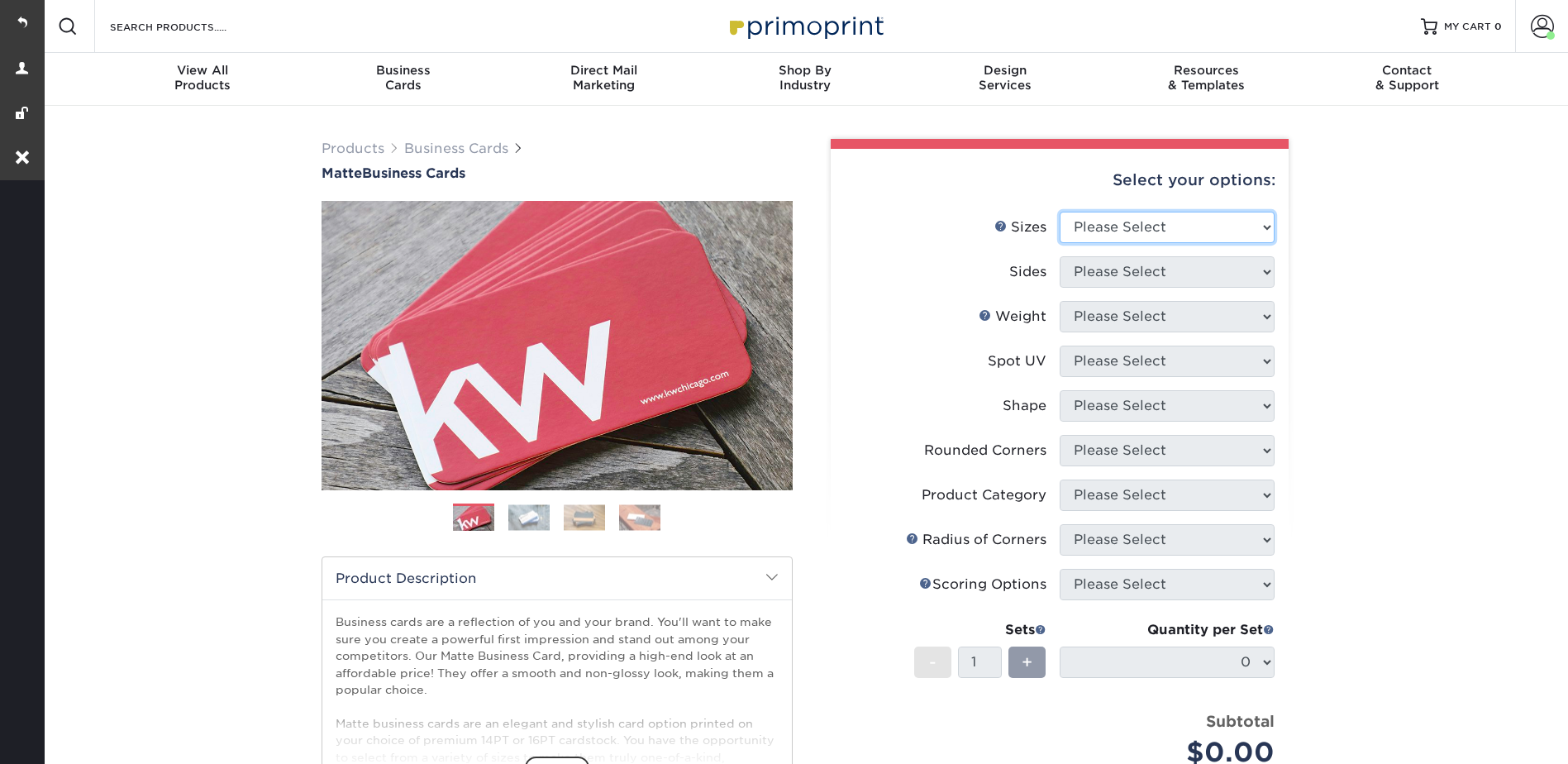
drag, startPoint x: 1144, startPoint y: 221, endPoint x: 1138, endPoint y: 233, distance: 13.4
click at [1144, 221] on select "Please Select 1.5" x 3.5" - Mini 1.75" x 3.5" - Mini 2" x 2" - Square 2" x 3" -…" at bounding box center [1166, 227] width 215 height 31
select select "2.00x3.50"
click at [1059, 212] on select "Please Select 1.5" x 3.5" - Mini 1.75" x 3.5" - Mini 2" x 2" - Square 2" x 3" -…" at bounding box center [1166, 227] width 215 height 31
click at [1112, 273] on select "Please Select Print Both Sides Print Front Only" at bounding box center [1166, 271] width 215 height 31
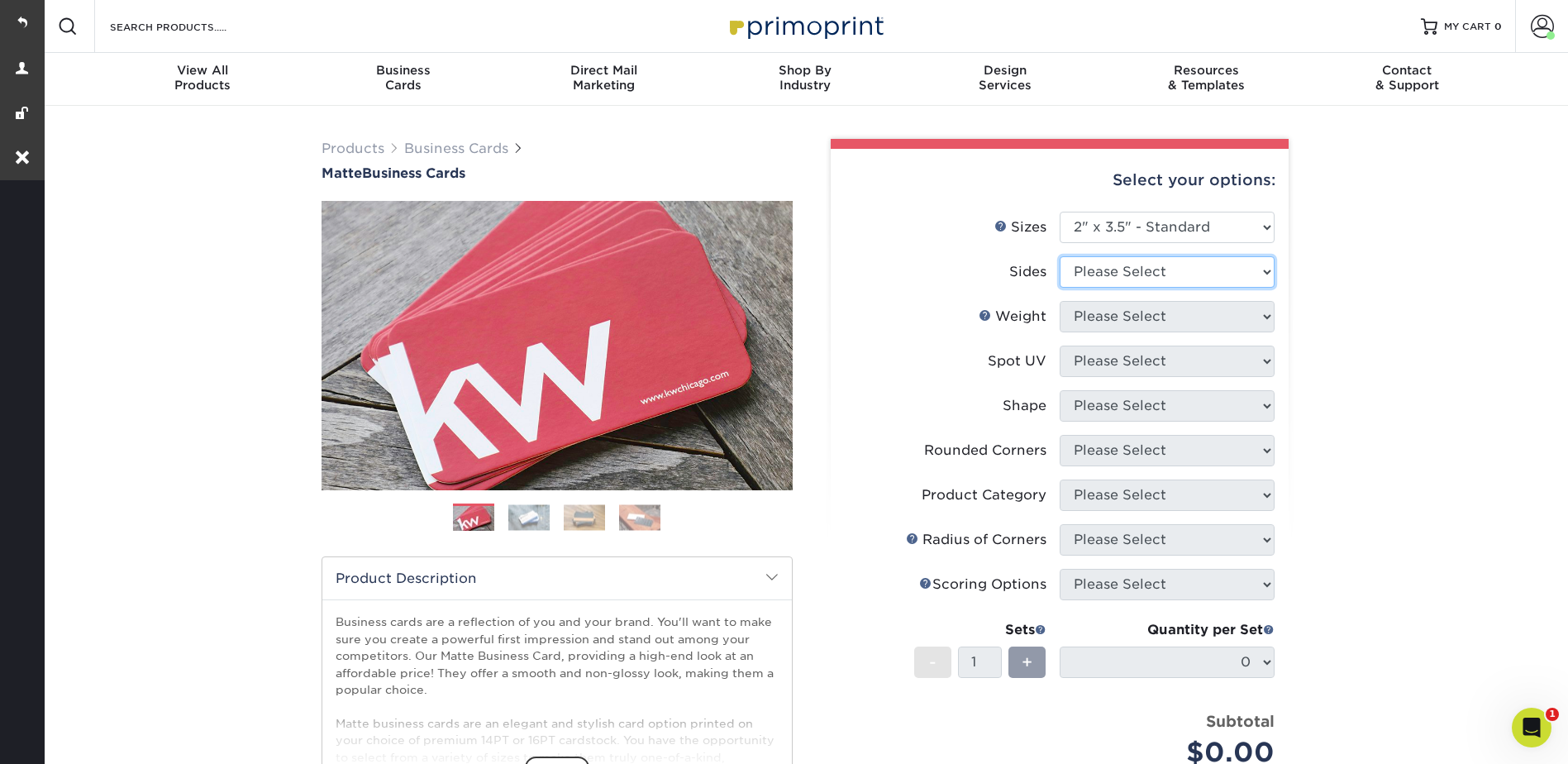
click at [1103, 260] on select "Please Select Print Both Sides Print Front Only" at bounding box center [1166, 271] width 215 height 31
drag, startPoint x: 1092, startPoint y: 268, endPoint x: 1099, endPoint y: 289, distance: 22.1
click at [1092, 268] on select "Please Select Print Both Sides Print Front Only" at bounding box center [1166, 271] width 215 height 31
select select "13abbda7-1d64-4f25-8bb2-c179b224825d"
click at [1059, 256] on select "Please Select Print Both Sides Print Front Only" at bounding box center [1166, 271] width 215 height 31
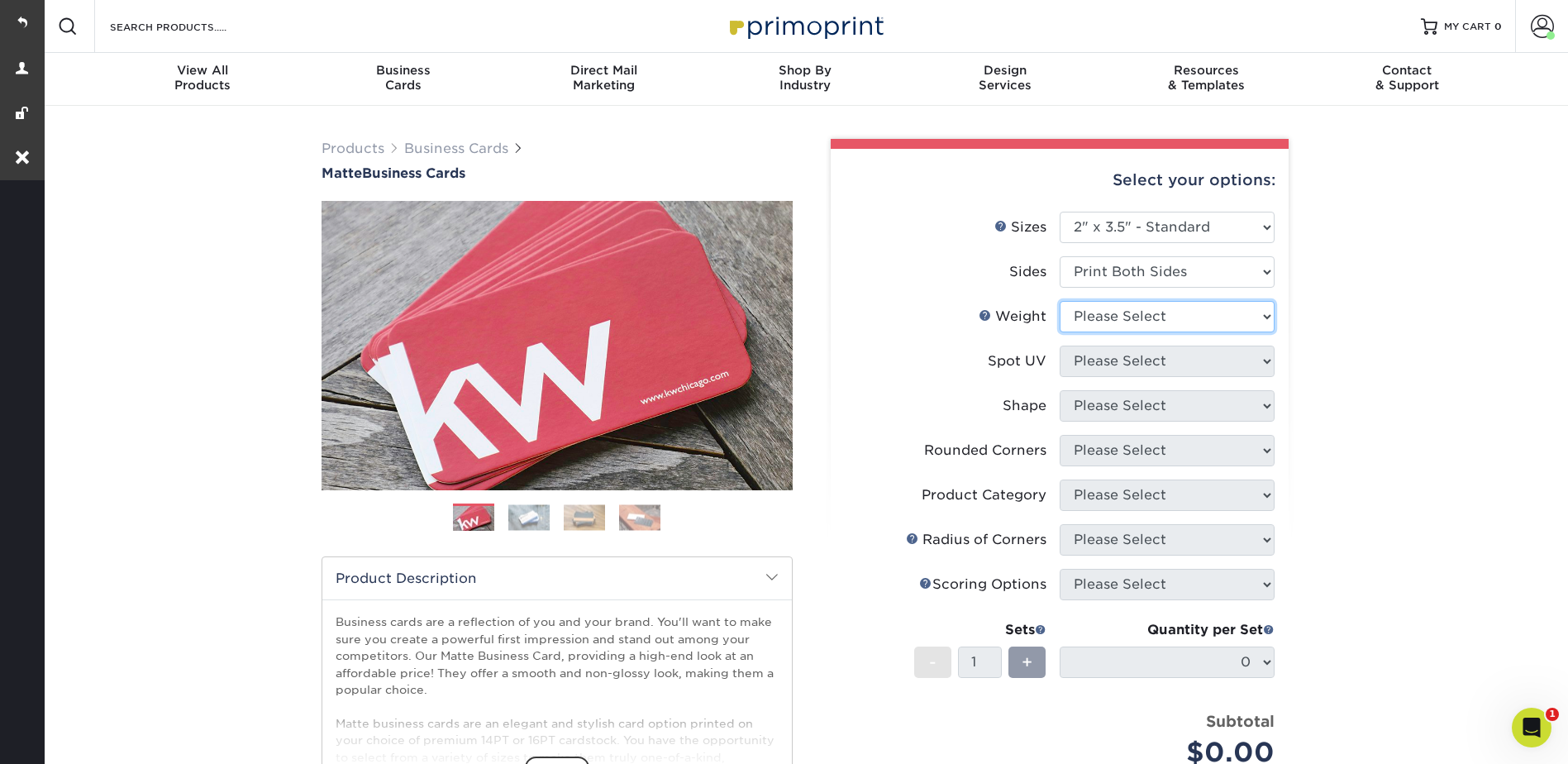
click at [1096, 320] on select "Please Select 16PT 14PT" at bounding box center [1166, 316] width 215 height 31
select select "16PT"
click at [1059, 301] on select "Please Select 16PT 14PT" at bounding box center [1166, 316] width 215 height 31
click at [1099, 357] on select "Please Select No Spot UV Front and Back (Both Sides) Front Only Back Only" at bounding box center [1166, 361] width 215 height 31
select select "3"
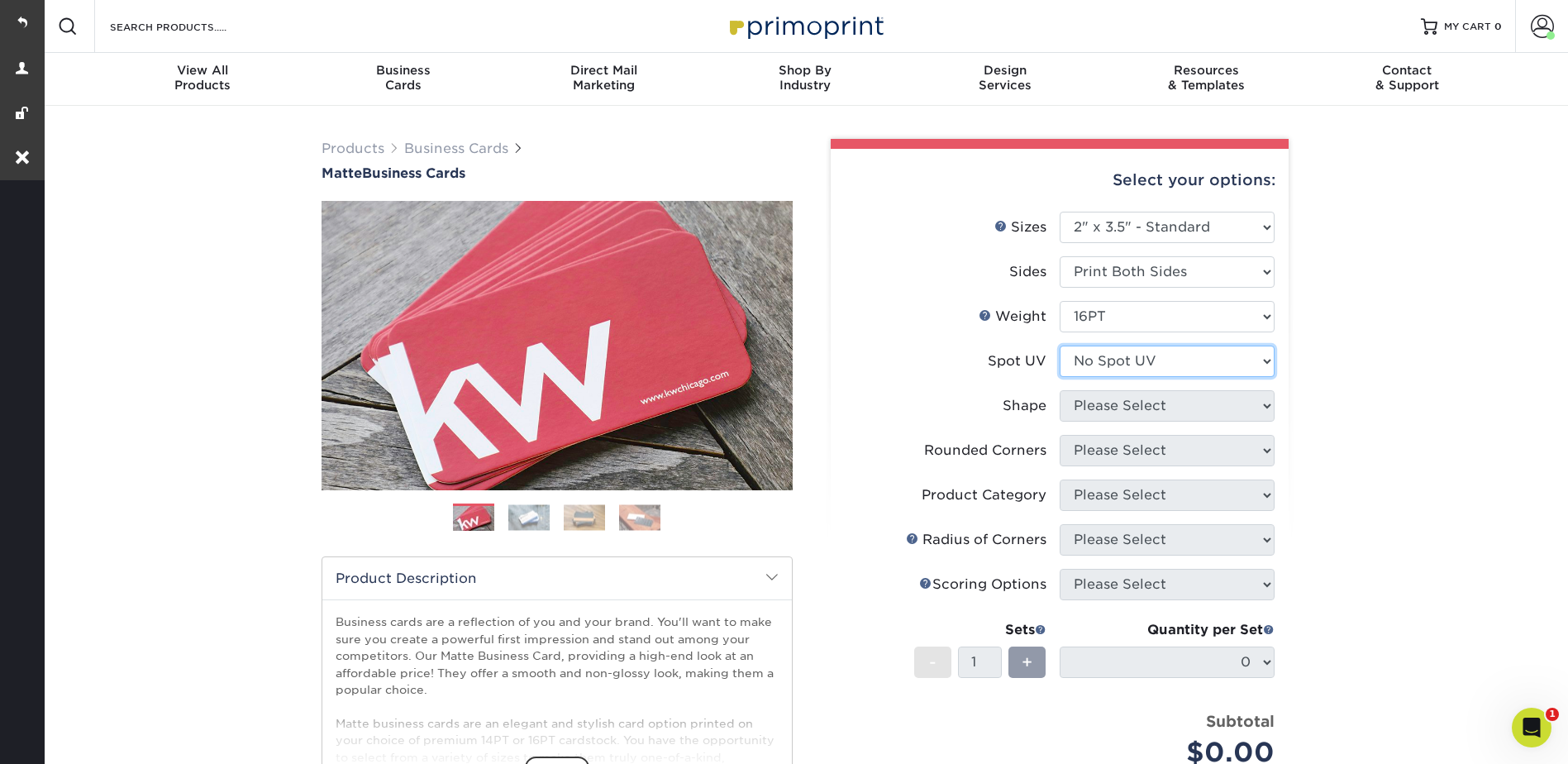
click at [1059, 345] on select "Please Select No Spot UV Front and Back (Both Sides) Front Only Back Only" at bounding box center [1166, 361] width 215 height 31
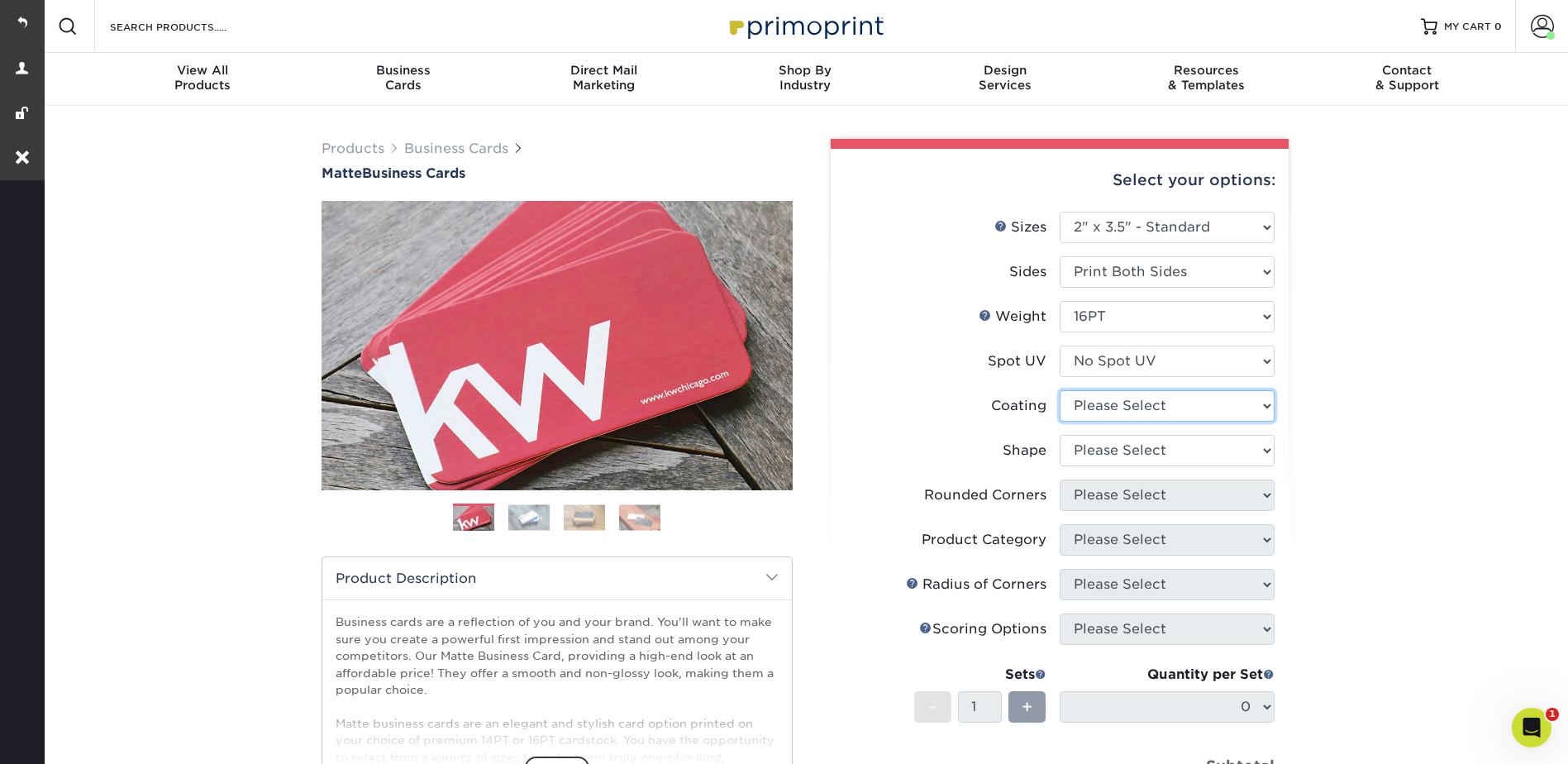
drag, startPoint x: 1108, startPoint y: 408, endPoint x: 1111, endPoint y: 423, distance: 15.3
click at [1108, 408] on select at bounding box center [1166, 405] width 215 height 31
select select "121bb7b5-3b4d-429f-bd8d-bbf80e953313"
click at [1059, 390] on select at bounding box center [1166, 405] width 215 height 31
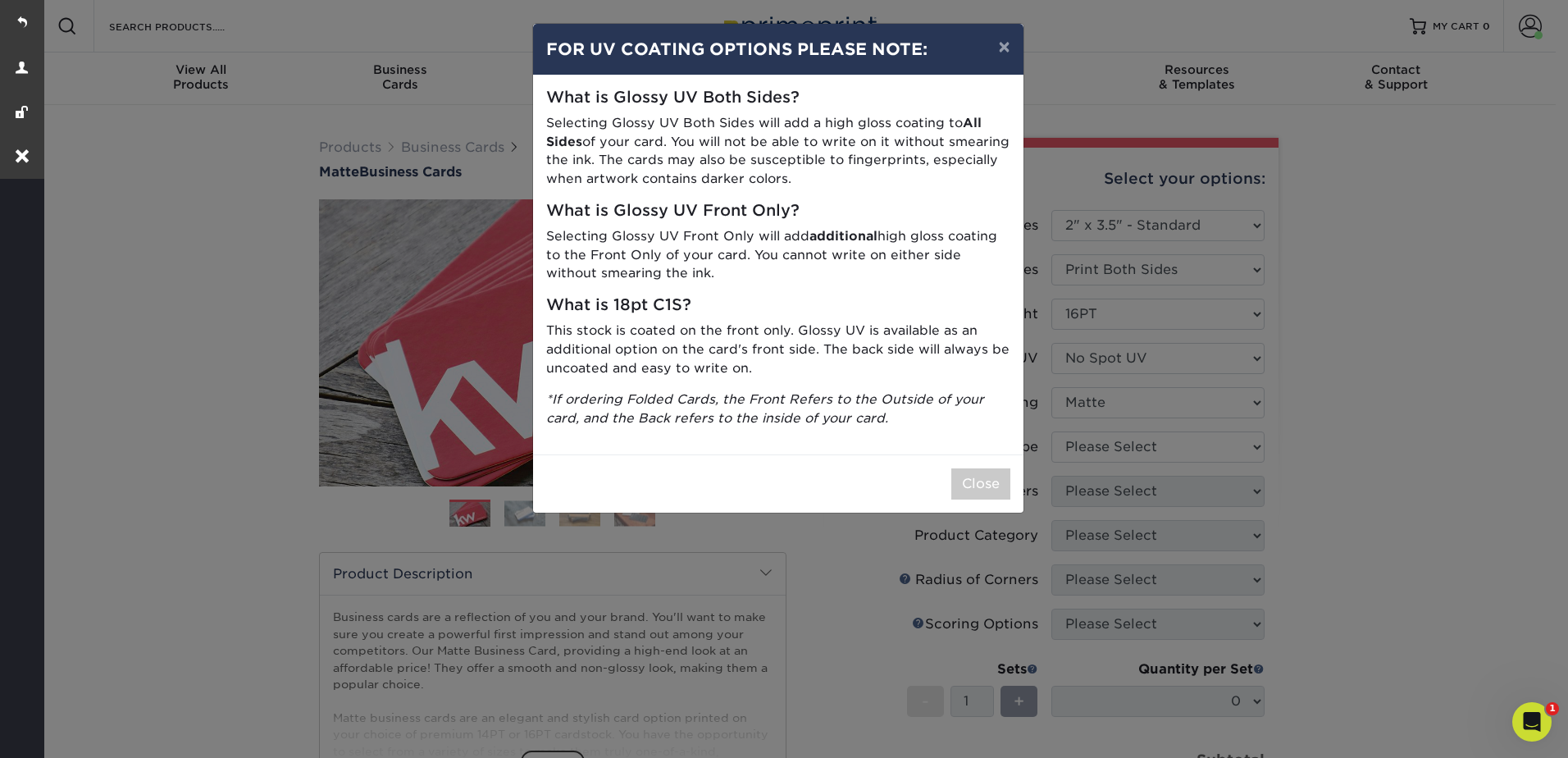
click at [1106, 446] on div "× FOR UV COATING OPTIONS PLEASE NOTE: What is Glossy UV Both Sides? Selecting G…" at bounding box center [784, 379] width 1568 height 758
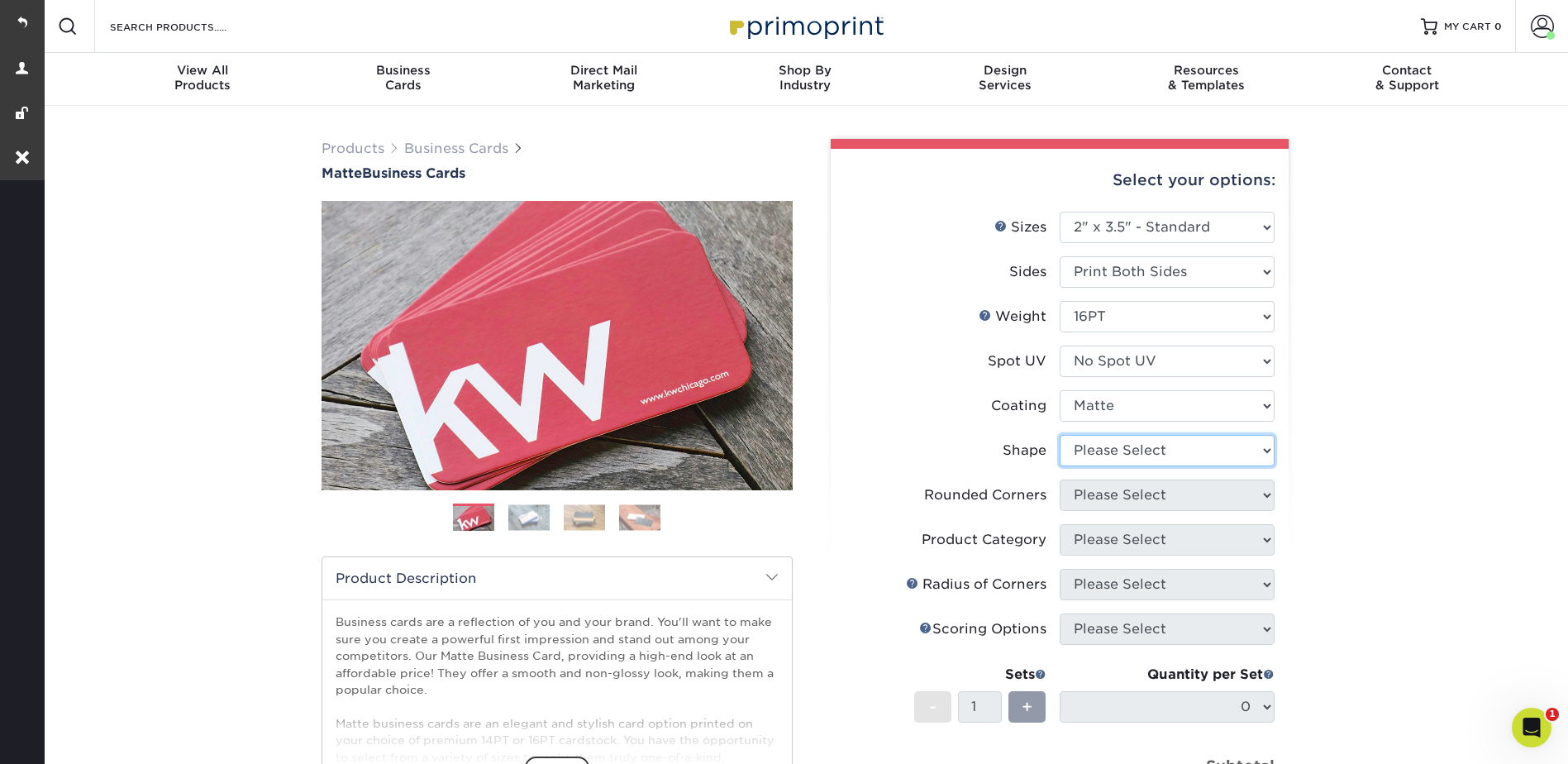
click at [1110, 454] on select "Please Select Standard Oval" at bounding box center [1166, 450] width 215 height 31
select select "standard"
click at [1059, 435] on select "Please Select Standard Oval" at bounding box center [1166, 450] width 215 height 31
drag, startPoint x: 1099, startPoint y: 499, endPoint x: 1107, endPoint y: 500, distance: 8.1
click at [1099, 499] on select "Please Select Yes - Round 2 Corners Yes - Round 4 Corners No" at bounding box center [1166, 494] width 215 height 31
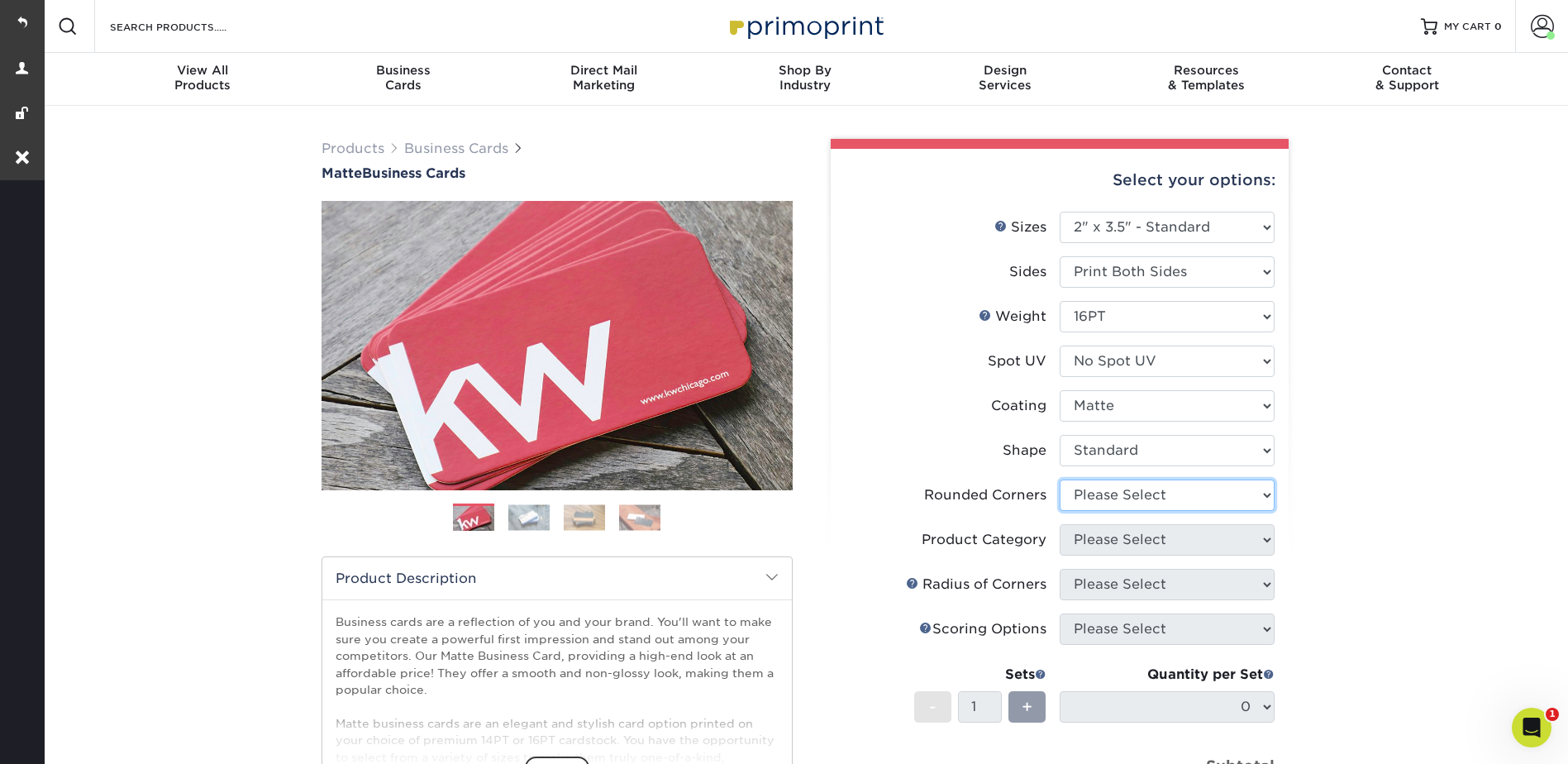
select select "0"
click at [1059, 479] on select "Please Select Yes - Round 2 Corners Yes - Round 4 Corners No" at bounding box center [1166, 494] width 215 height 31
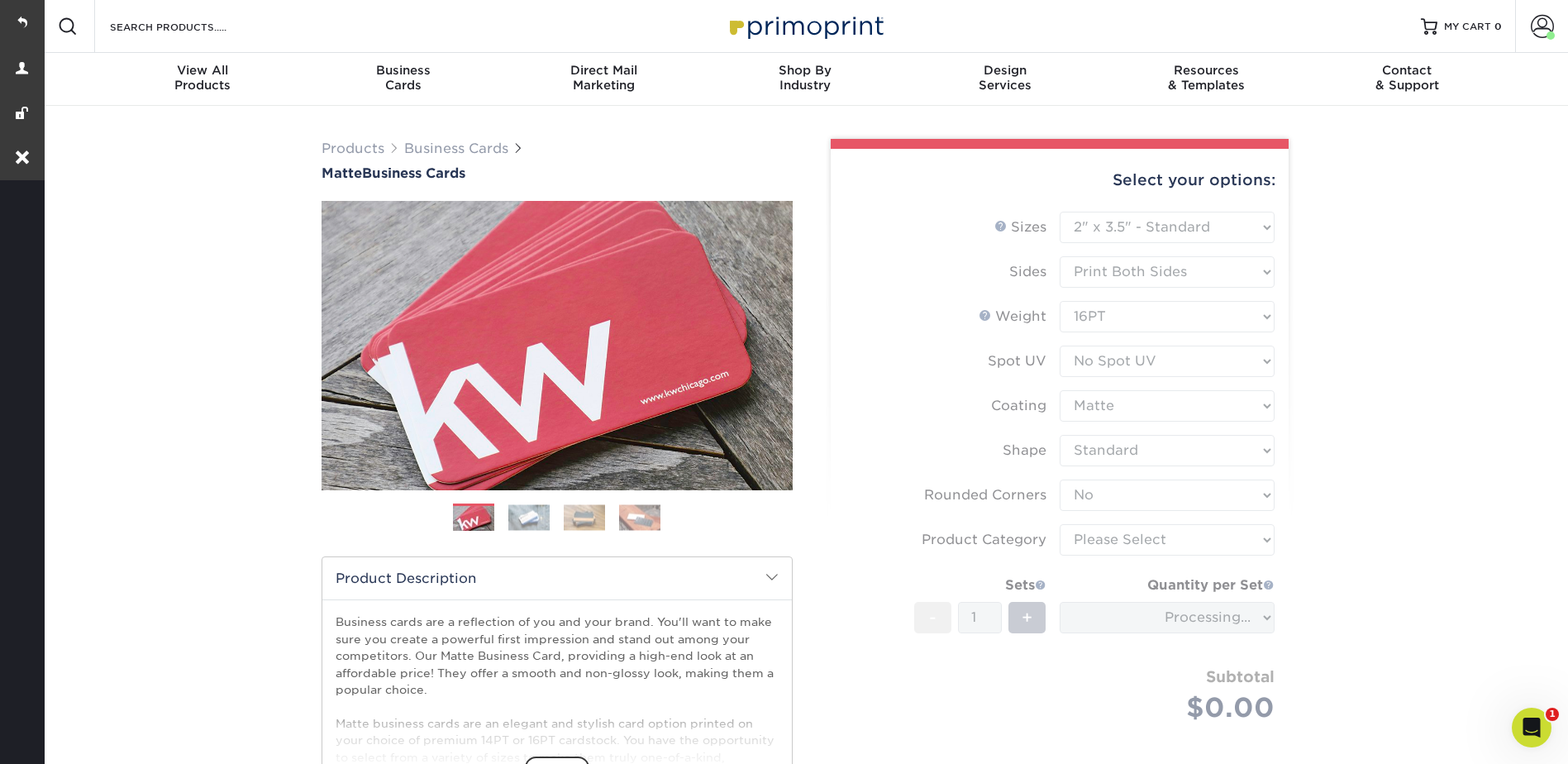
click at [1082, 533] on form "Sizes Help Sizes Please Select 1.5" x 3.5" - Mini 1.75" x 3.5" - Mini 2" x 2" -…" at bounding box center [1059, 486] width 431 height 550
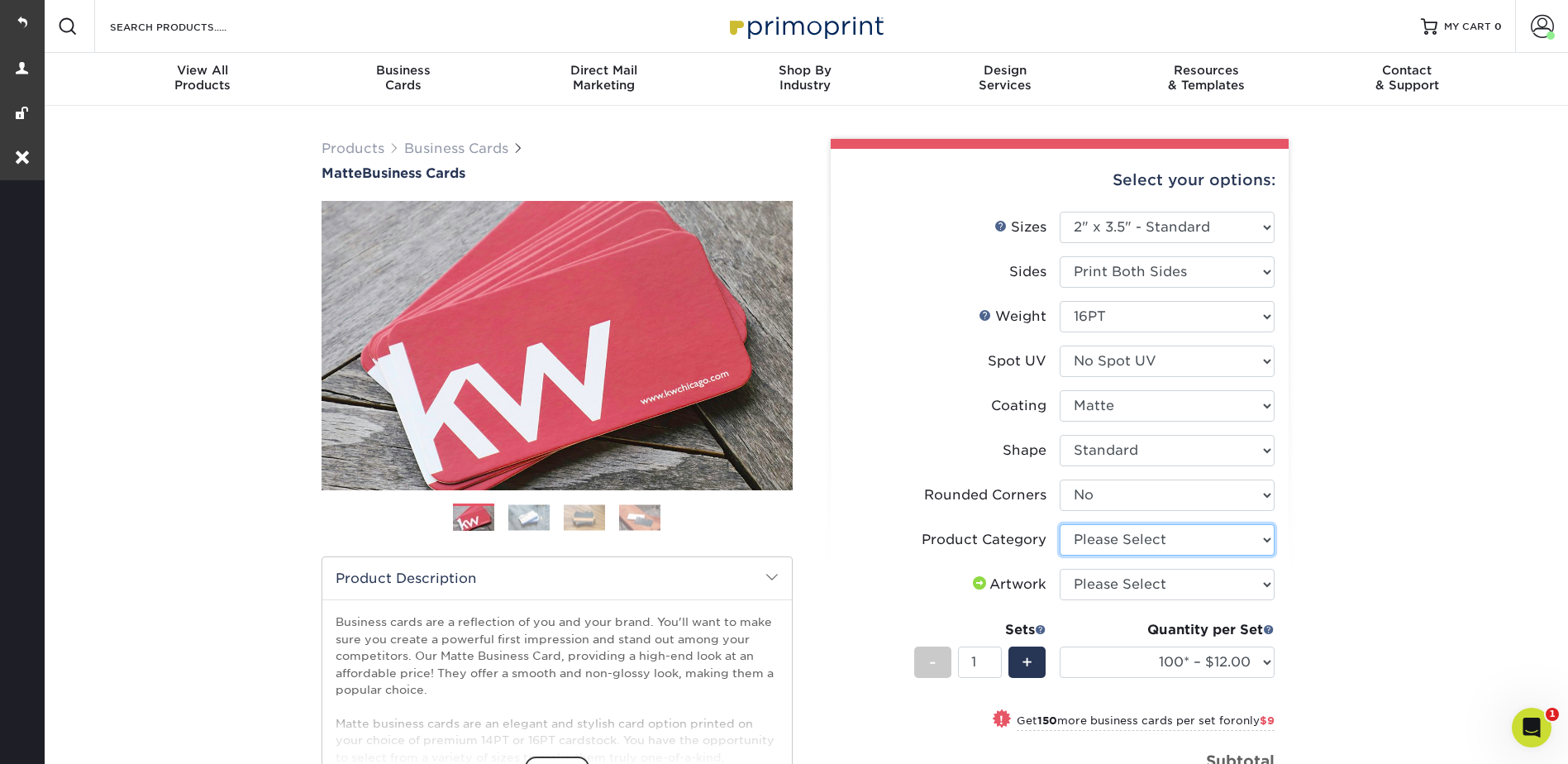
click at [1130, 538] on select "Please Select Business Cards" at bounding box center [1166, 539] width 215 height 31
select select "3b5148f1-0588-4f88-a218-97bcfdce65c1"
click at [1059, 524] on select "Please Select Business Cards" at bounding box center [1166, 539] width 215 height 31
click at [1108, 585] on select "Please Select I will upload files I need a design - $100" at bounding box center [1166, 584] width 215 height 31
select select "upload"
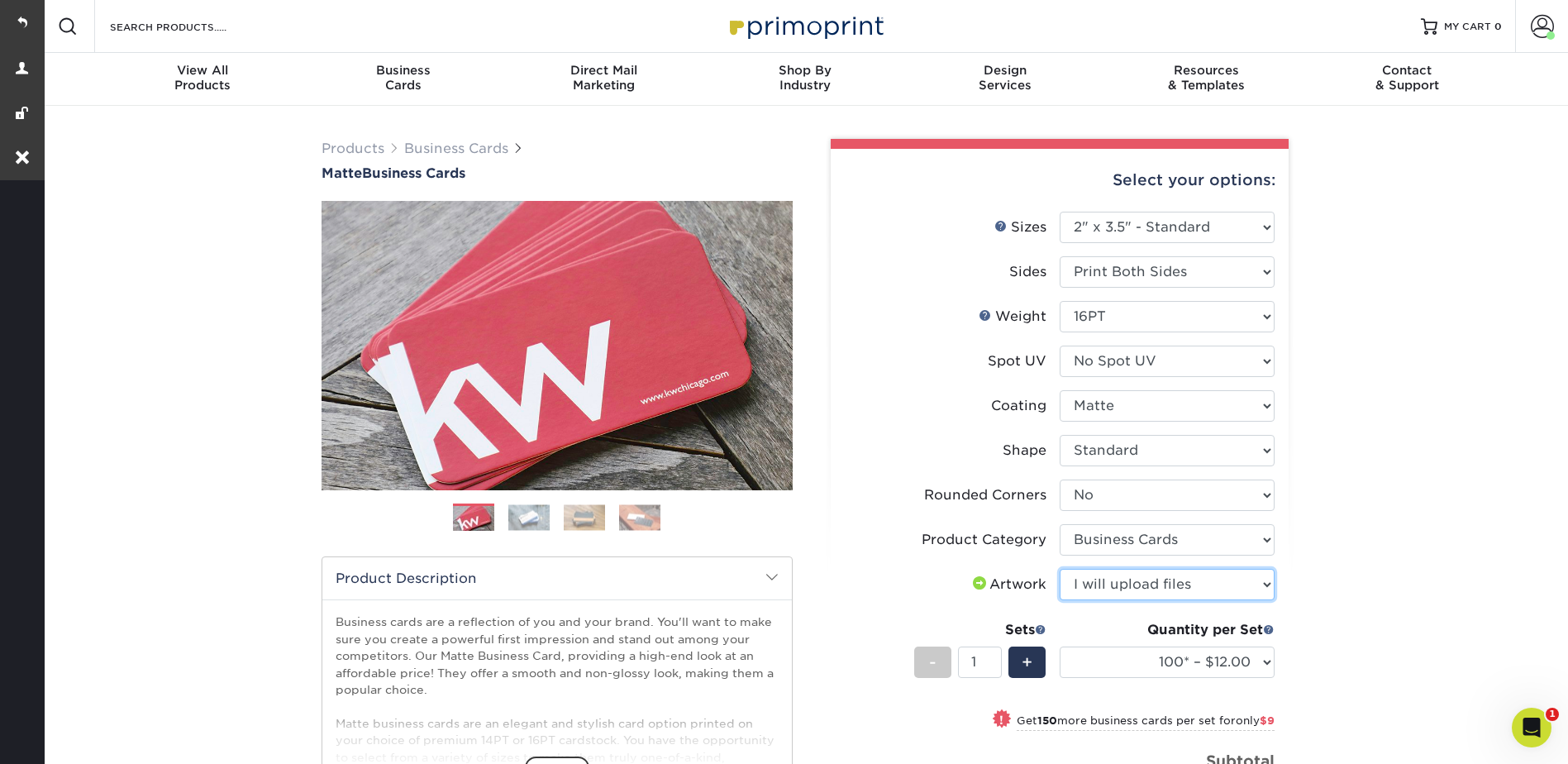
click at [1059, 569] on select "Please Select I will upload files I need a design - $100" at bounding box center [1166, 584] width 215 height 31
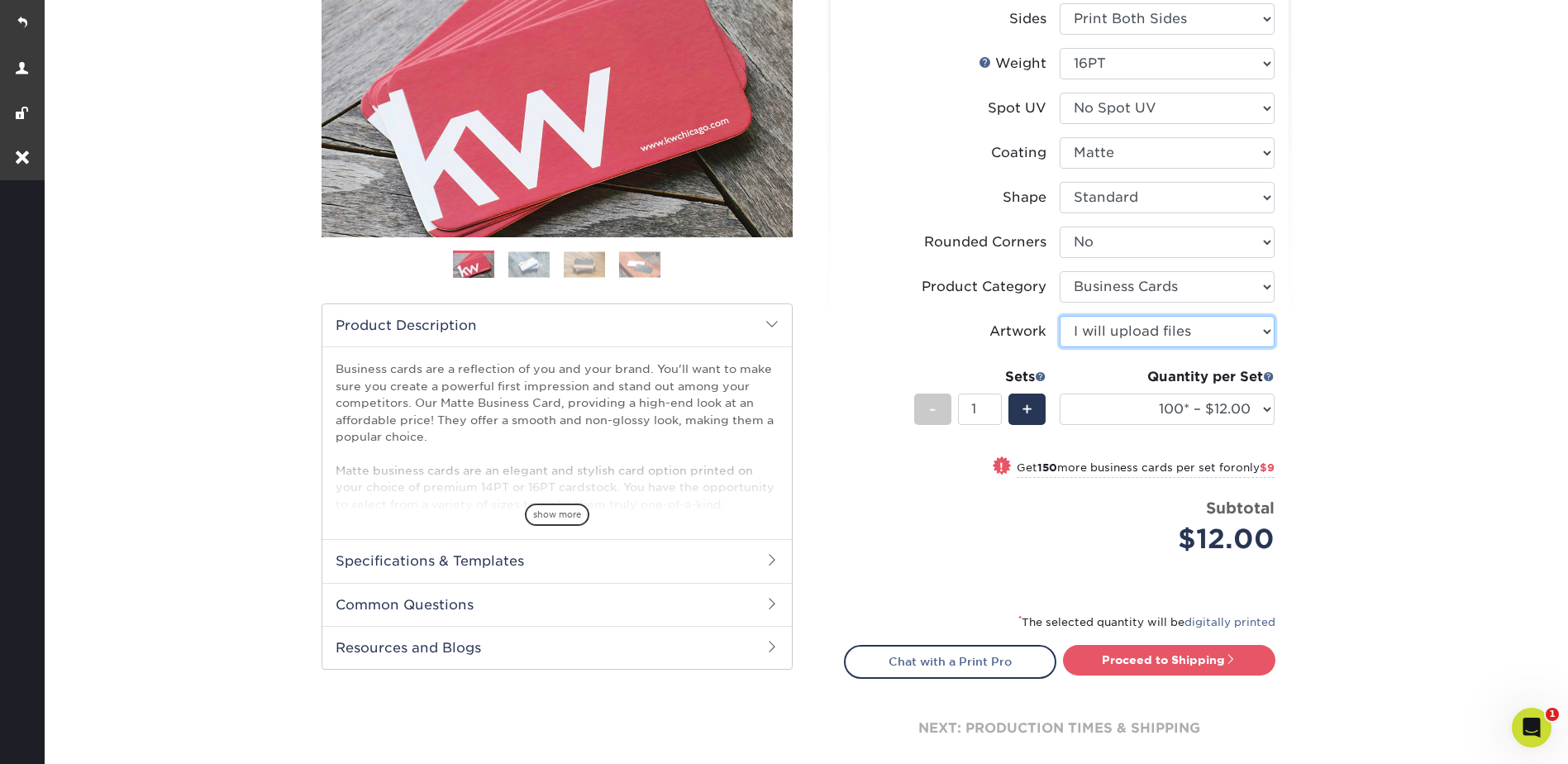
scroll to position [330, 0]
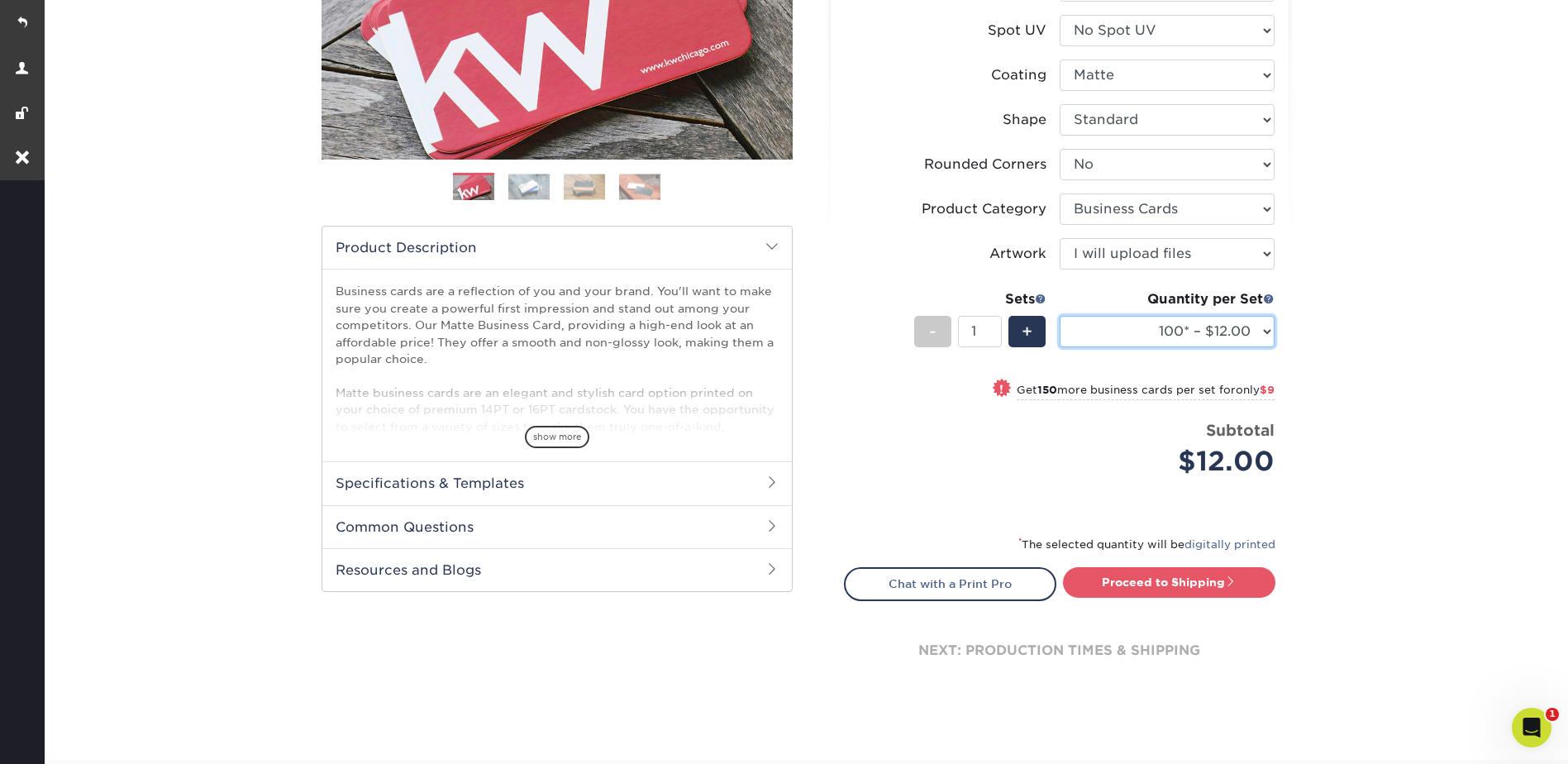
click at [1165, 330] on select "100* – $12.00 250* – $21.00 500 – $42.00 1000 – $53.00 2500 – $95.00 5000 – $18…" at bounding box center [1166, 331] width 215 height 31
select select "5000 – $183.00"
click at [1059, 316] on select "100* – $12.00 250* – $21.00 500 – $42.00 1000 – $53.00 2500 – $95.00 5000 – $18…" at bounding box center [1166, 331] width 215 height 31
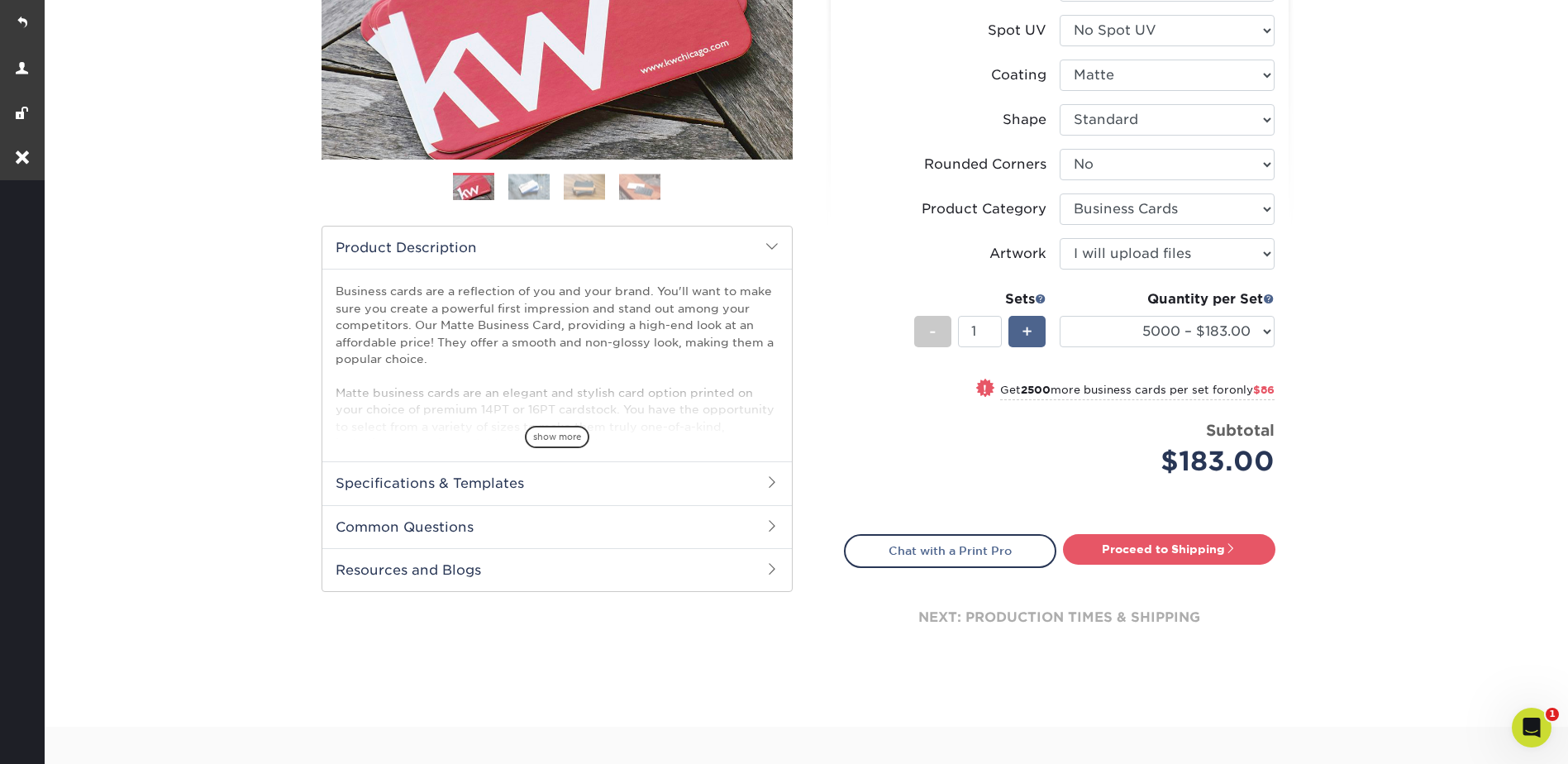
click at [1016, 335] on div "+" at bounding box center [1027, 331] width 37 height 31
type input "2"
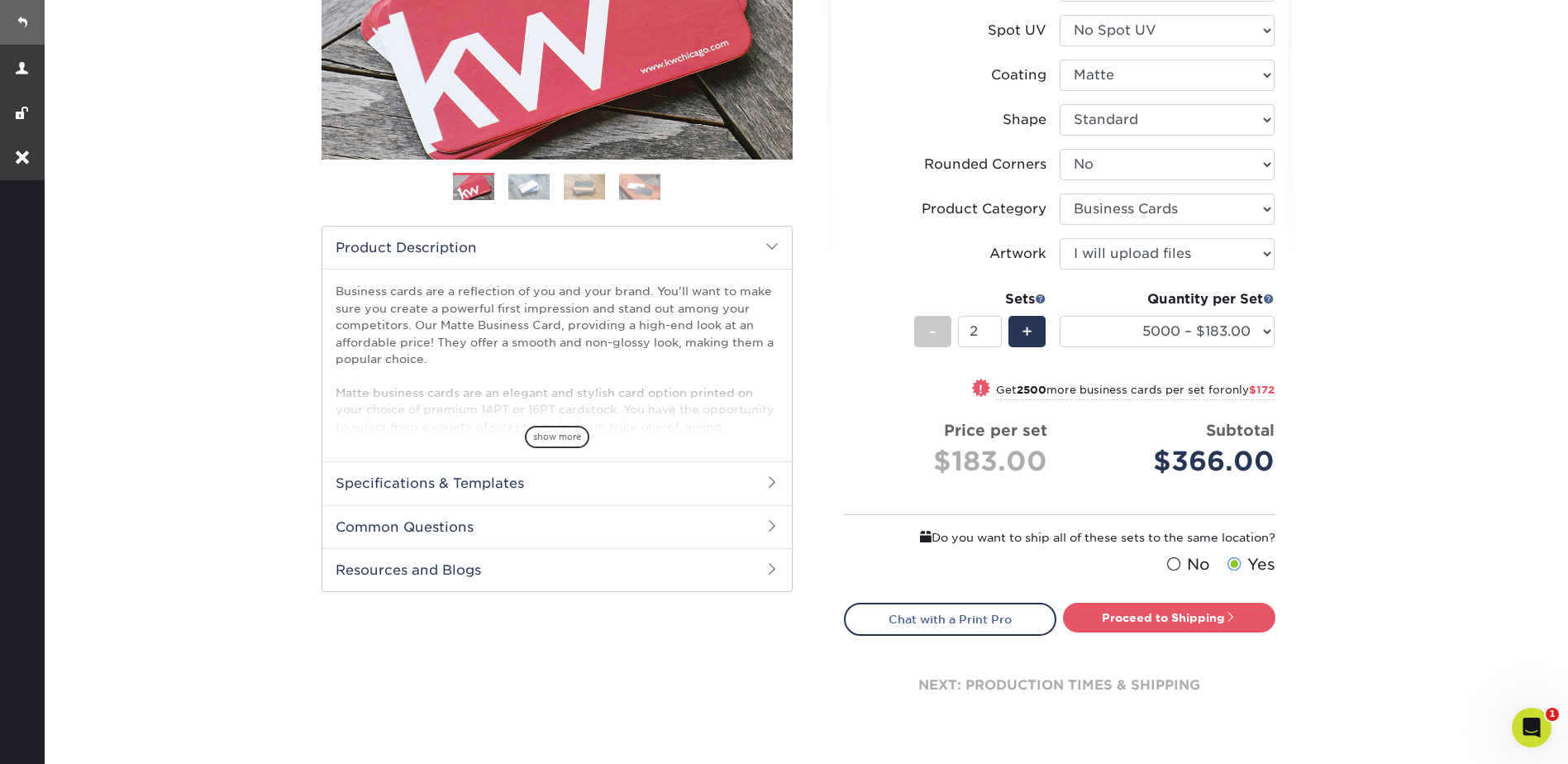
click at [27, 18] on link at bounding box center [22, 22] width 45 height 45
